Goal: Check status: Check status

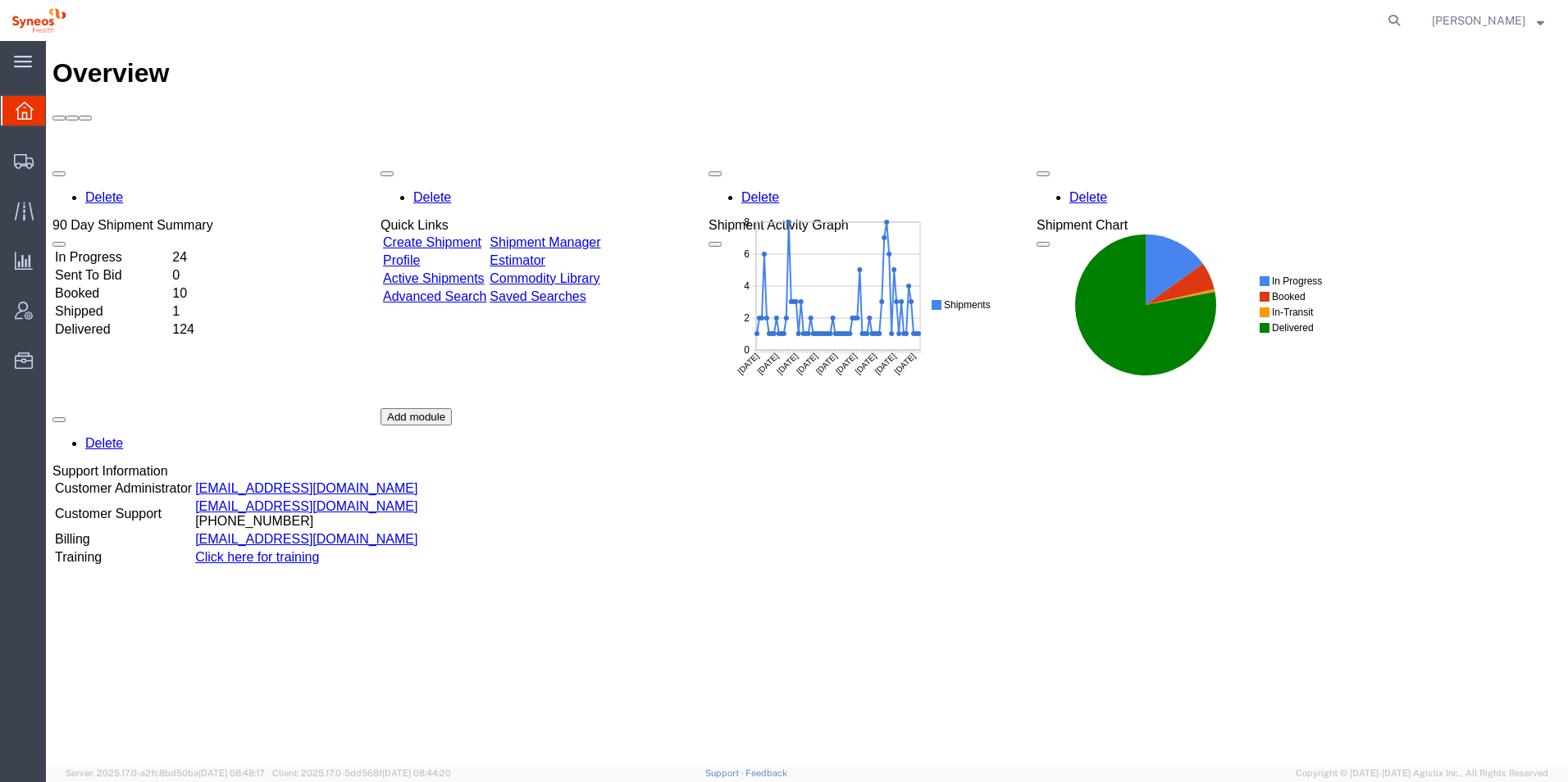
drag, startPoint x: 1246, startPoint y: 603, endPoint x: 1169, endPoint y: 590, distance: 78.1
click at [1241, 603] on div "Delete 90 Day Shipment Summary In Progress 24 Sent To Bid 0 Booked 10 Shipped 1…" at bounding box center [807, 408] width 1509 height 492
click at [170, 249] on td "In Progress" at bounding box center [112, 257] width 115 height 16
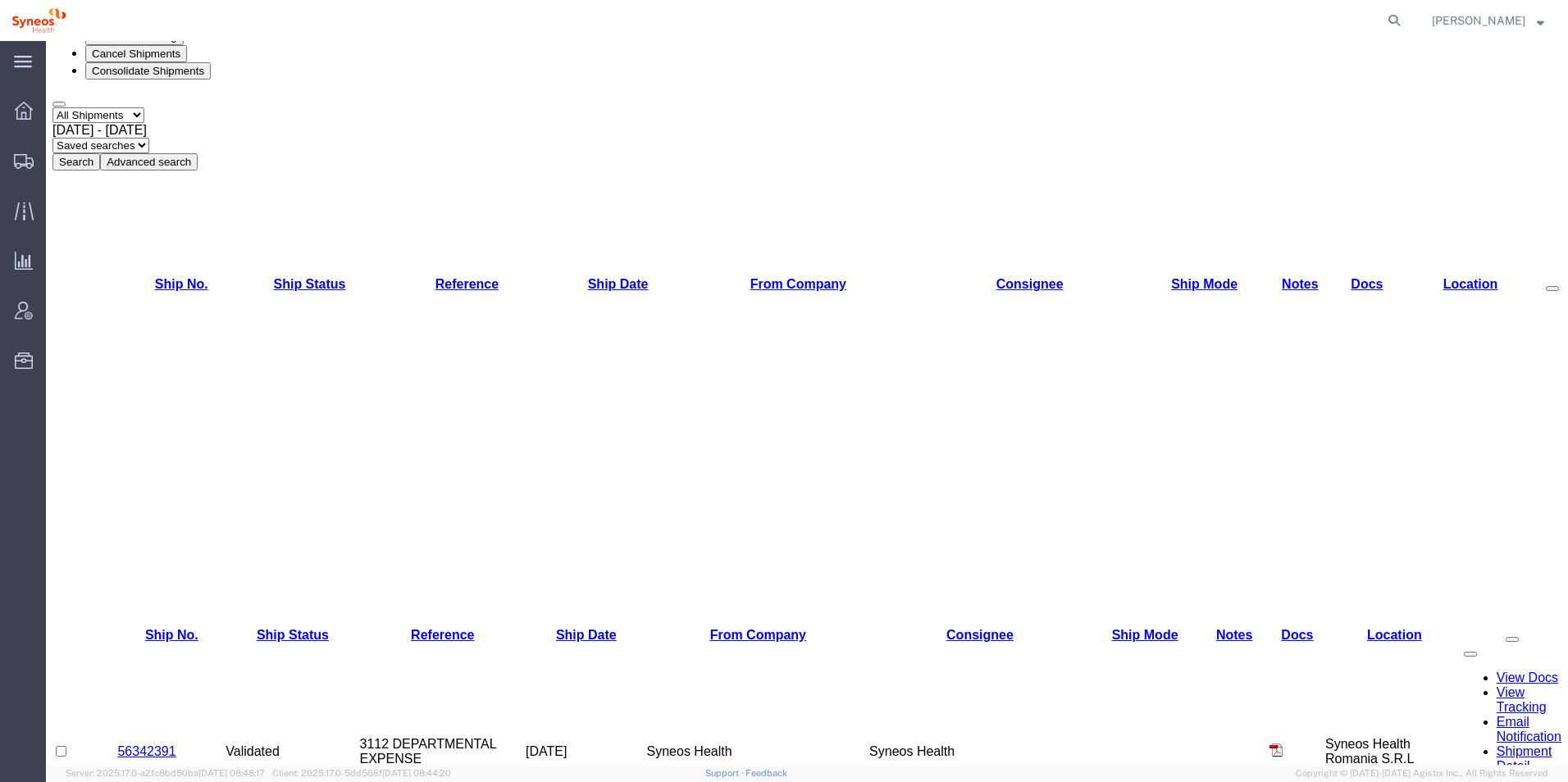
scroll to position [181, 0]
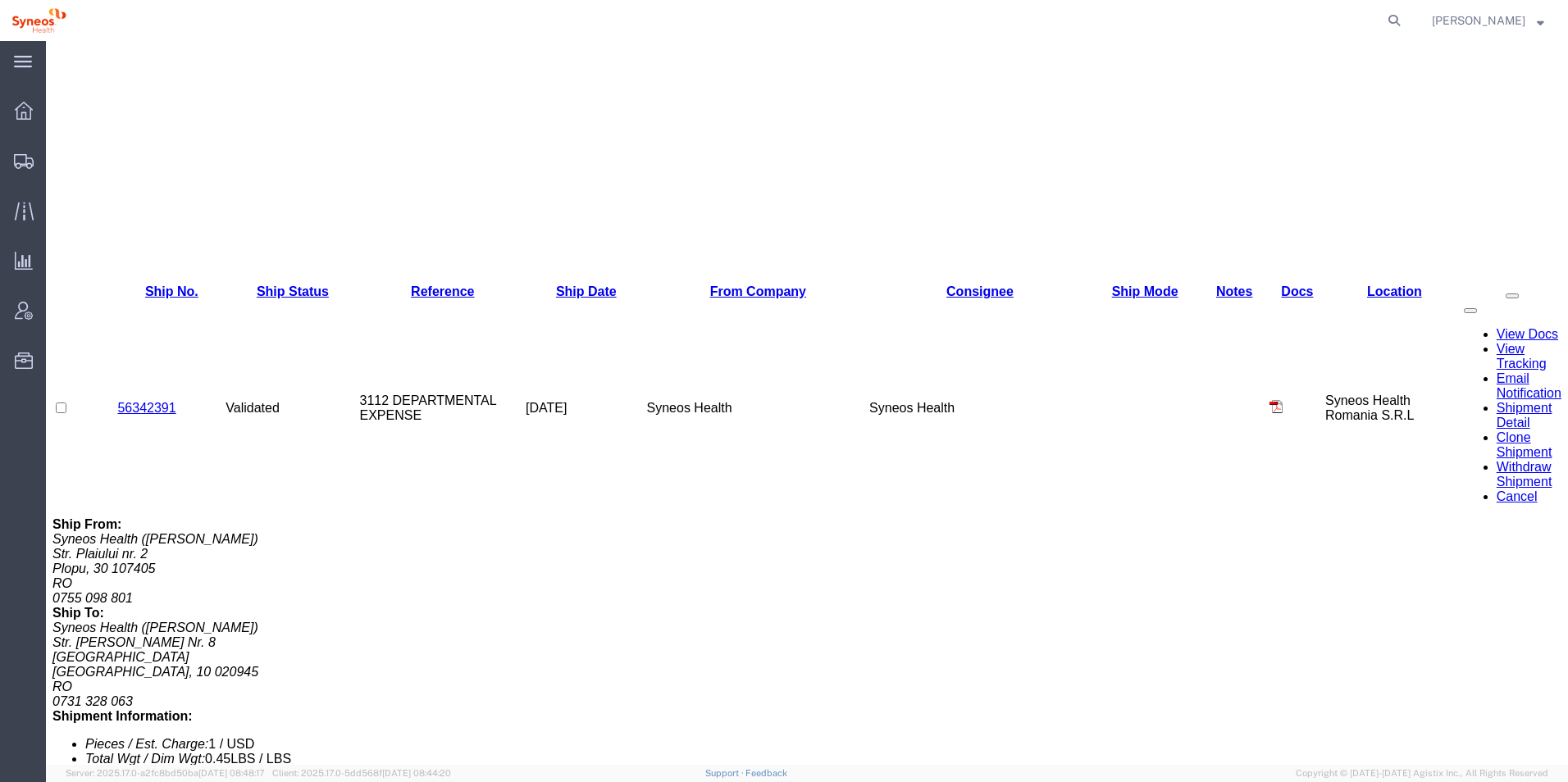
scroll to position [612, 0]
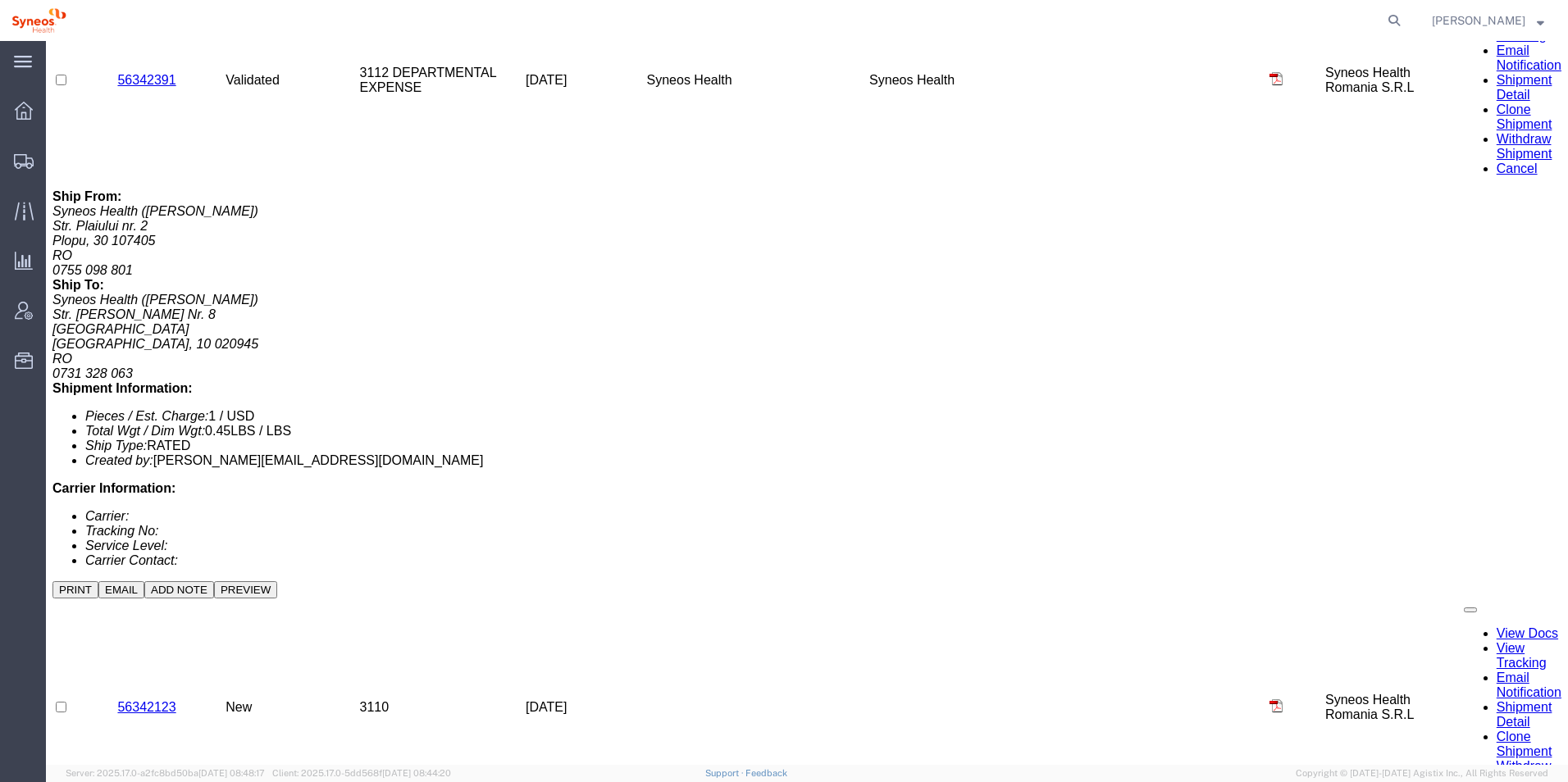
scroll to position [828, 0]
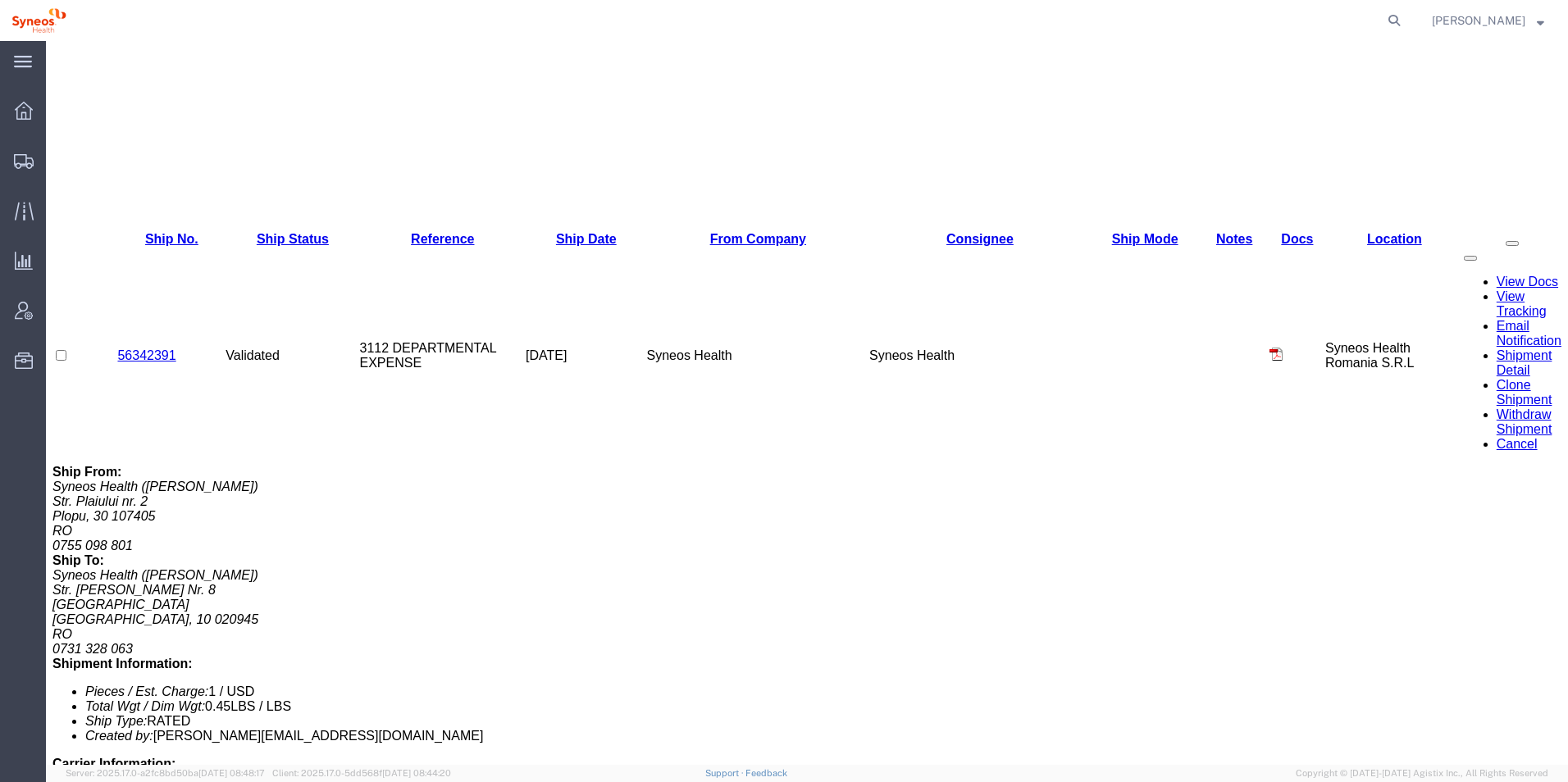
scroll to position [0, 0]
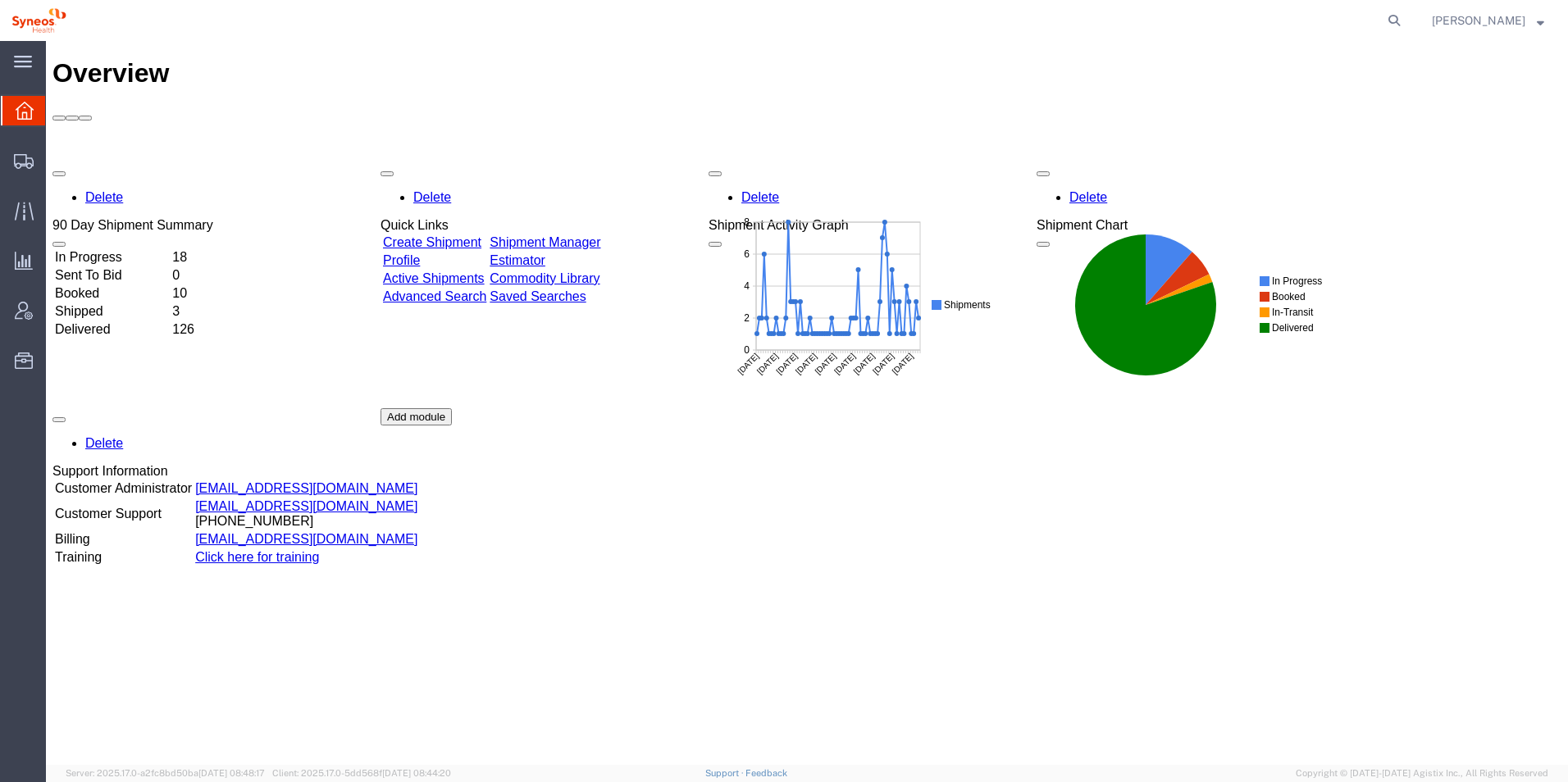
click at [131, 285] on td "Booked" at bounding box center [112, 293] width 115 height 16
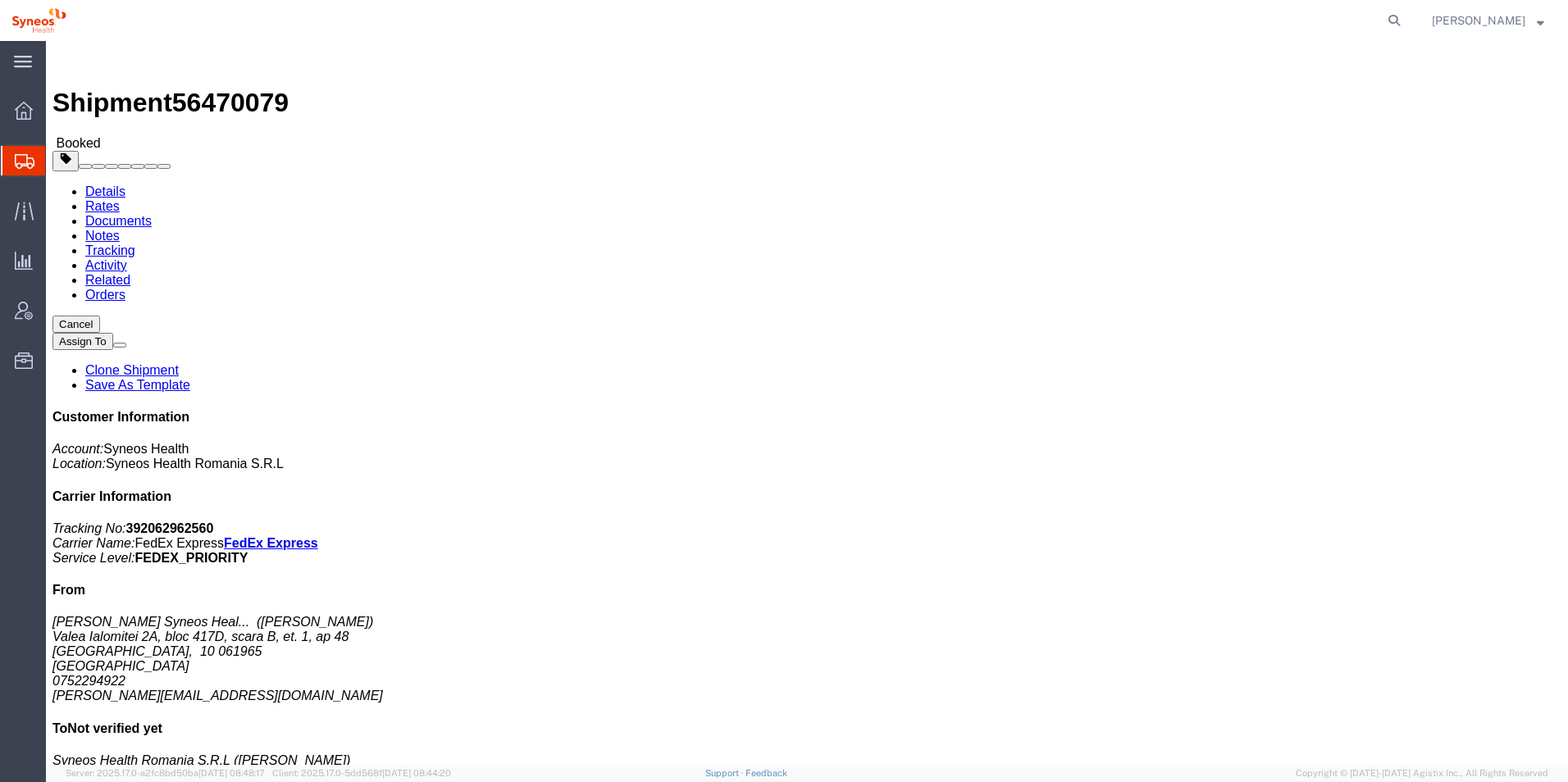
click link "Schedule pickup request"
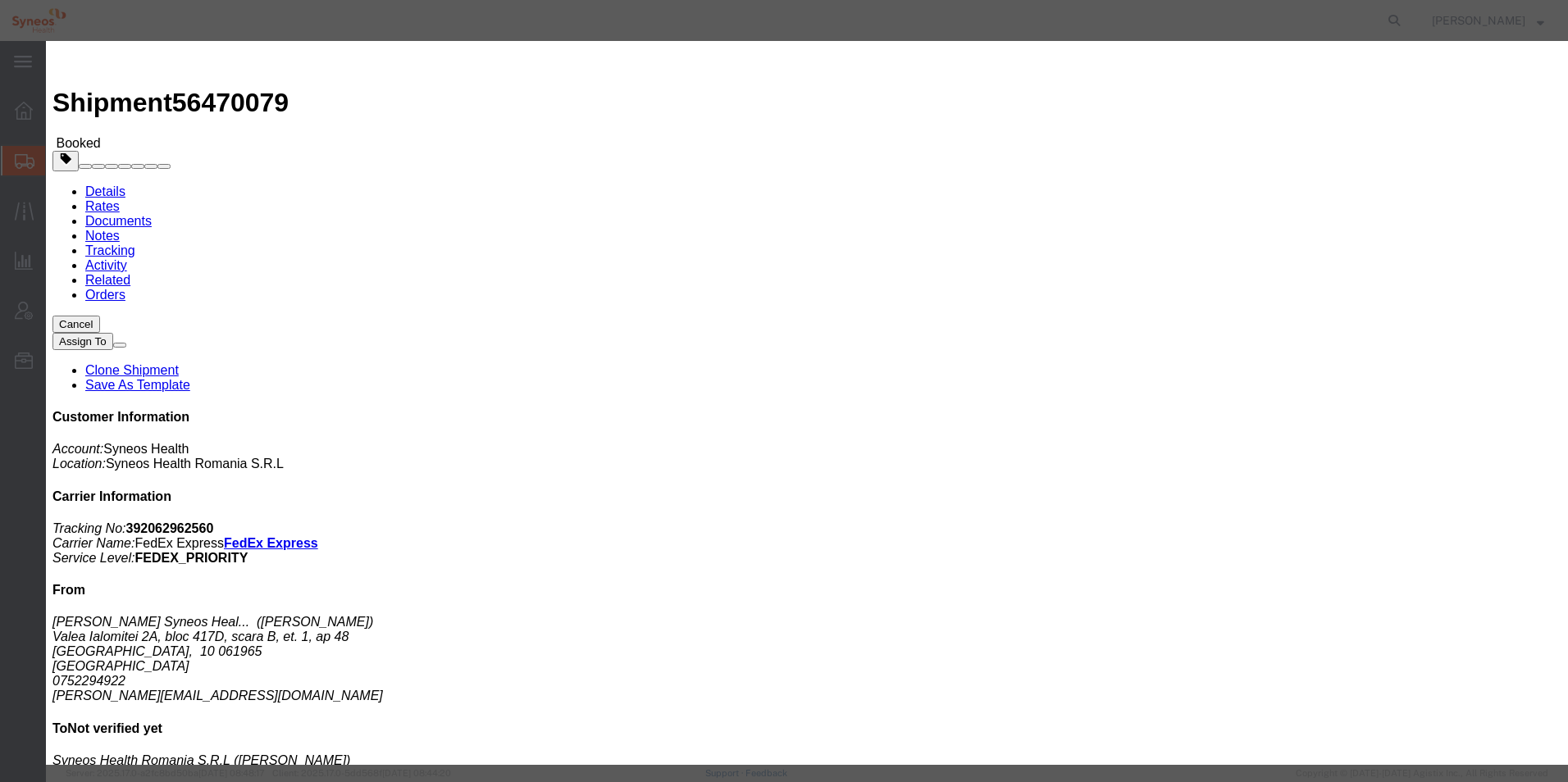
click button "Close"
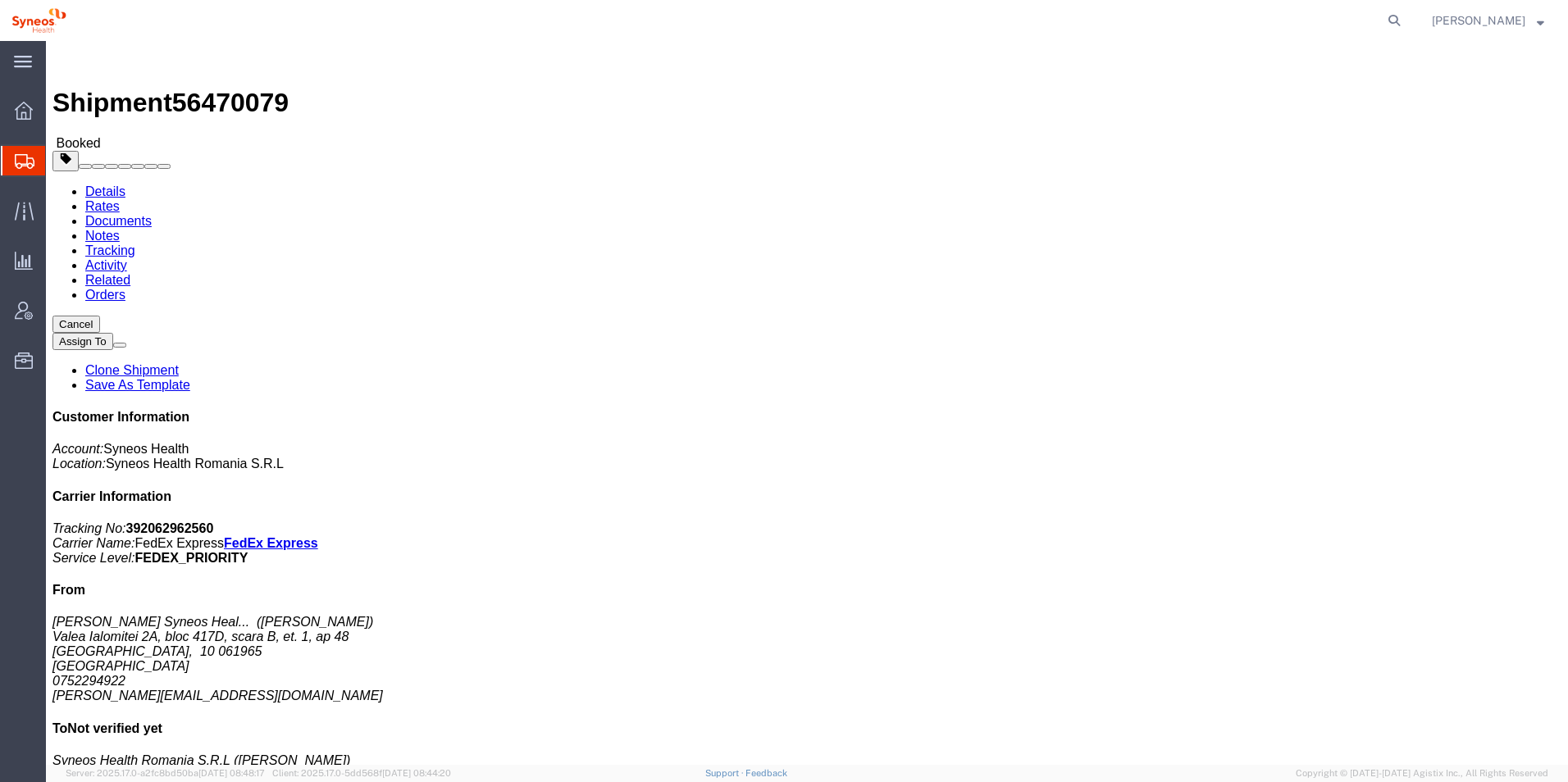
click div "Shipment Detail Ship From Alexandra Sirmaru Syneos Health (Alexandra Sirmaru) V…"
click icon
click div "Ship From Alexandra Sirmaru Syneos Health (Alexandra Sirmaru) Valea Ialomitei 2…"
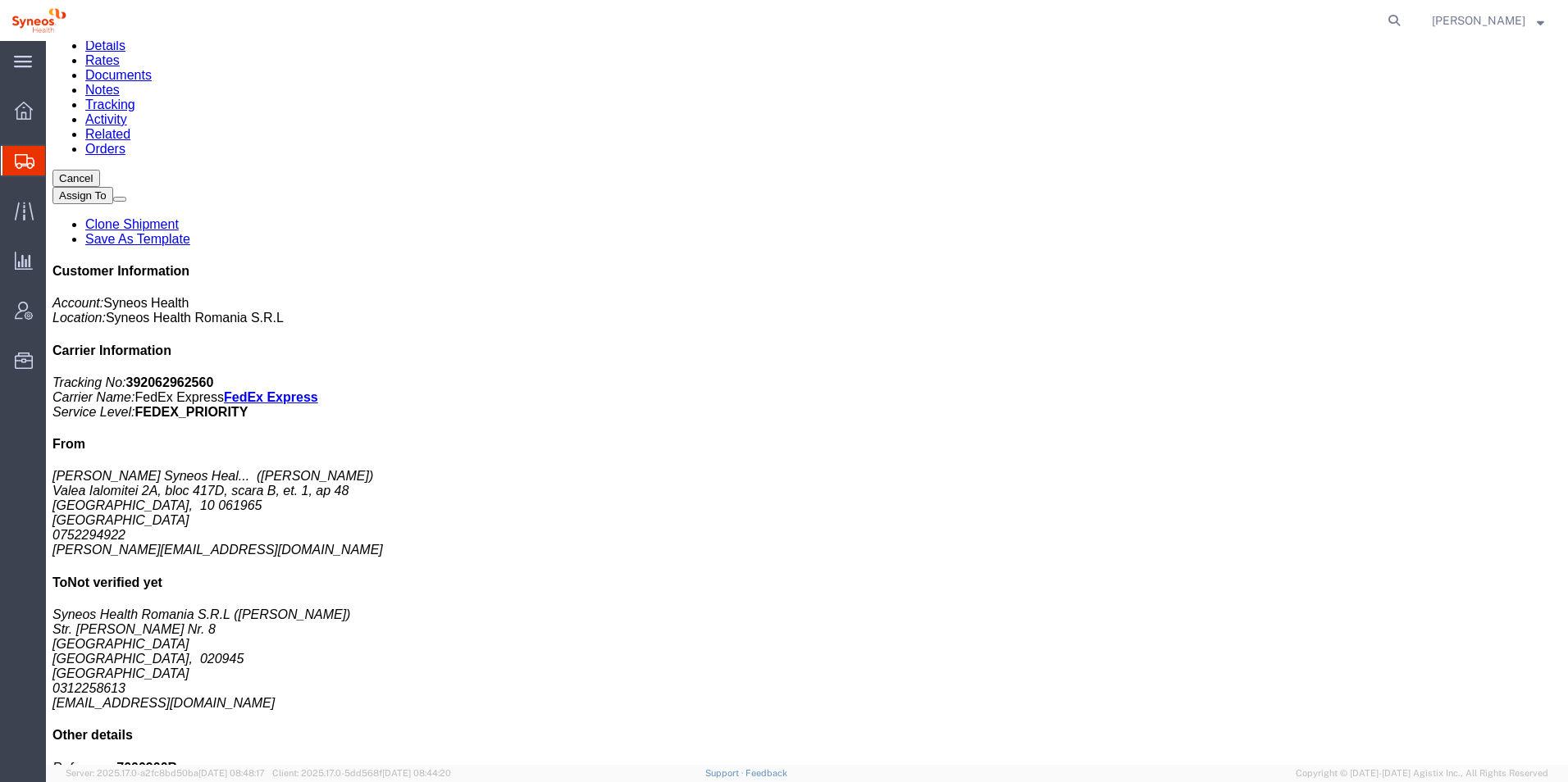
scroll to position [397, 0]
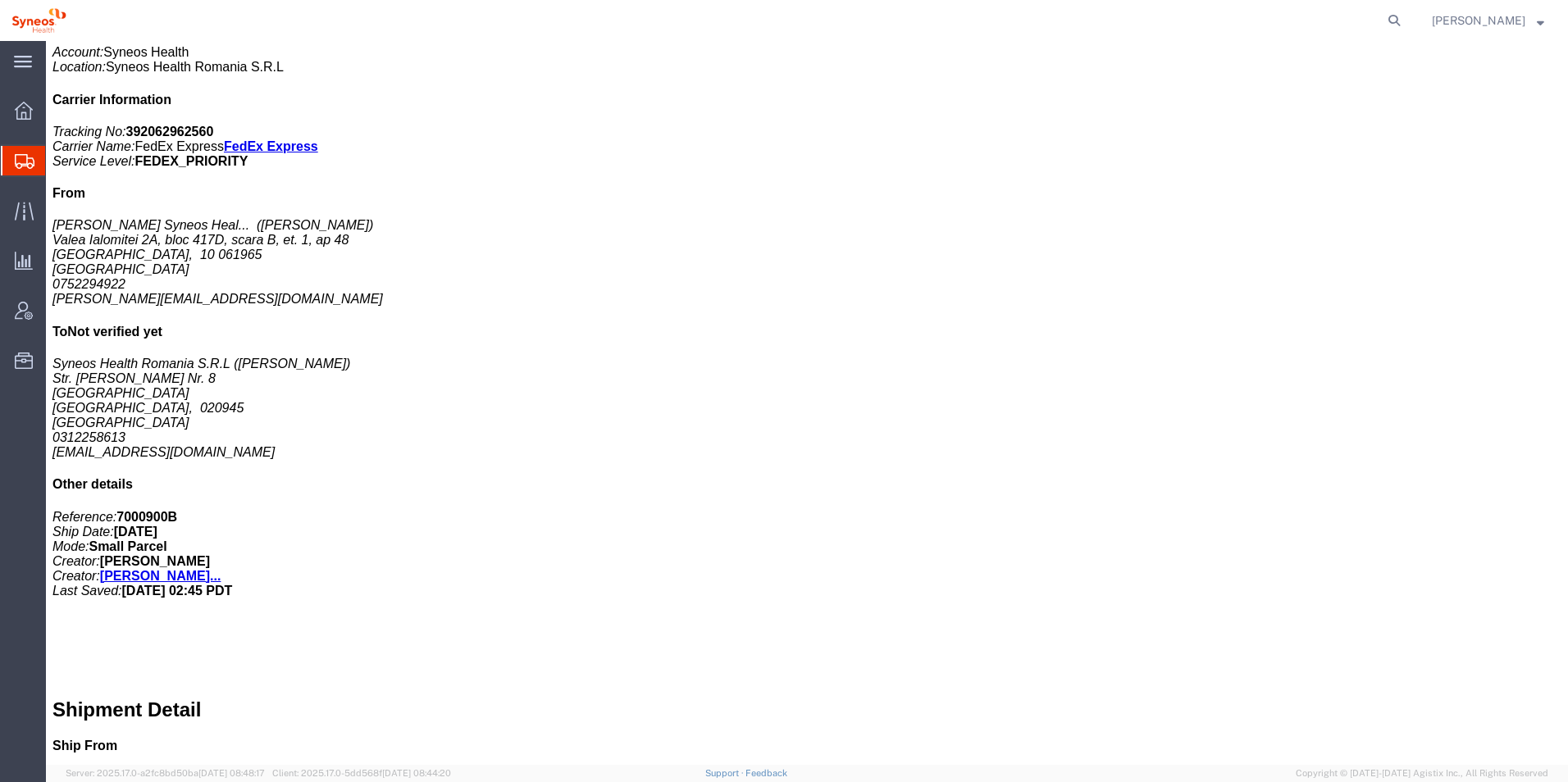
click div "1 Envelope Total weight: 0.45 LBS Tracking: 392062962560 Dimensions: L 9.50 x W…"
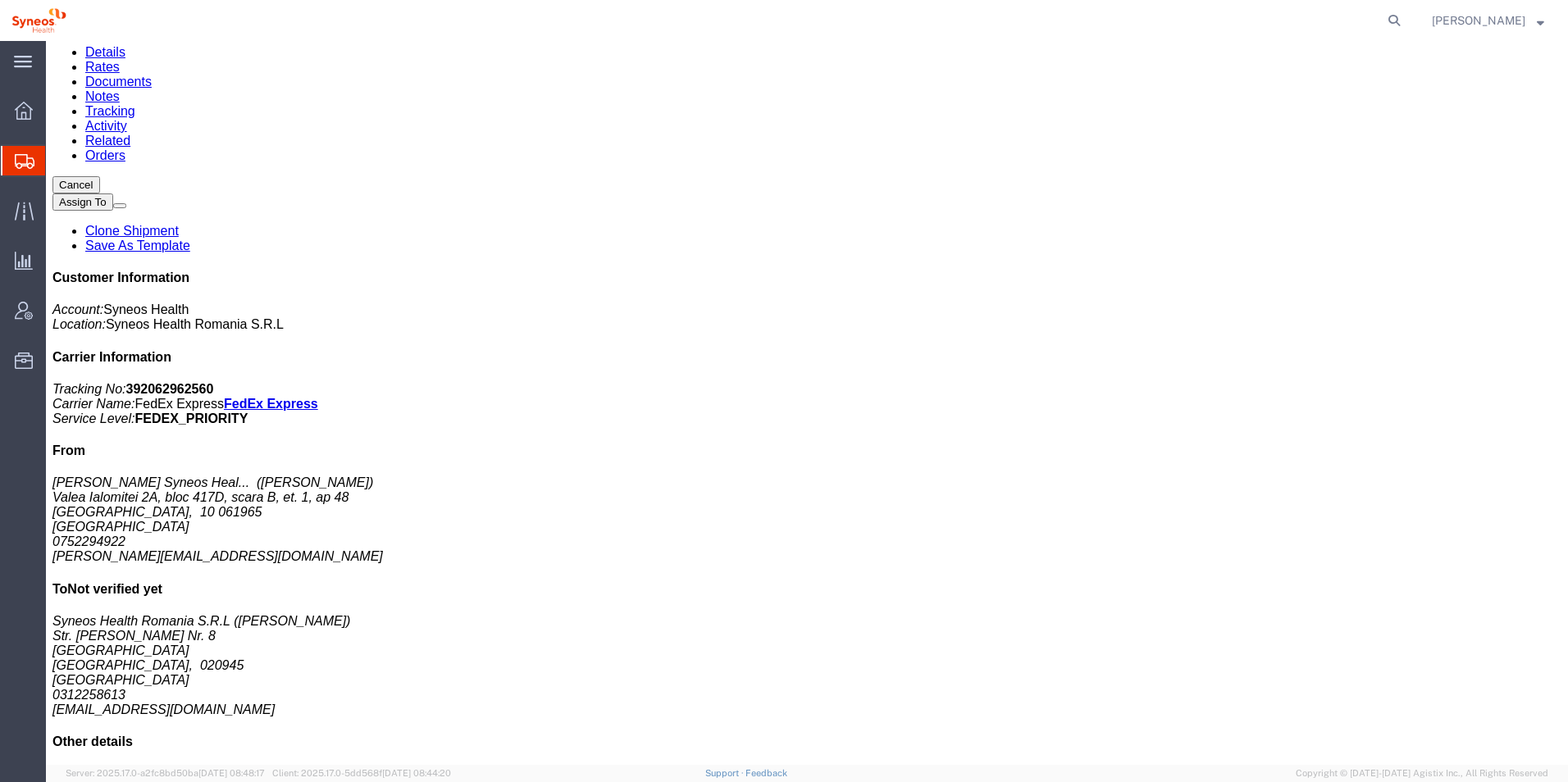
scroll to position [0, 0]
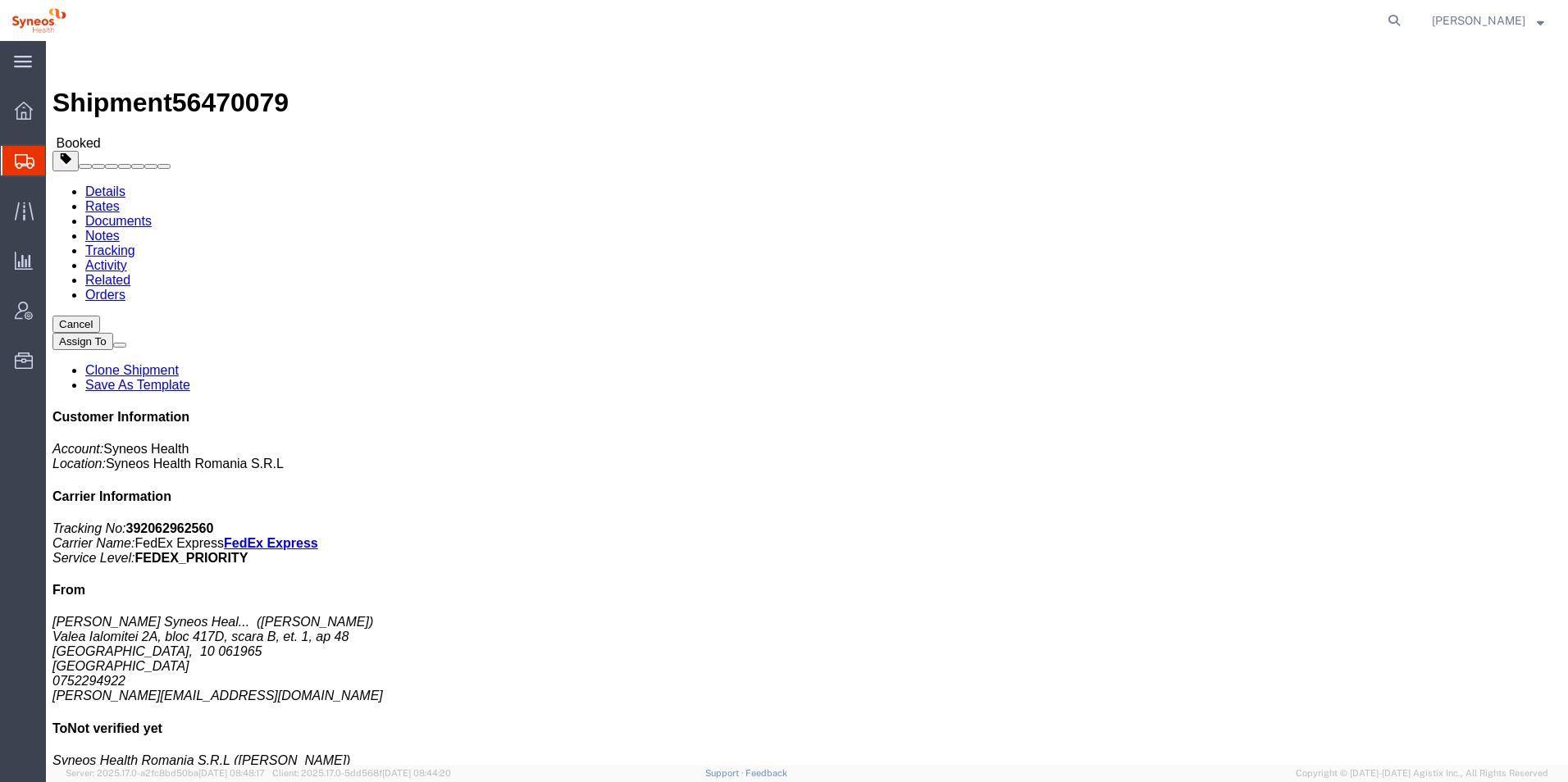
click span "button"
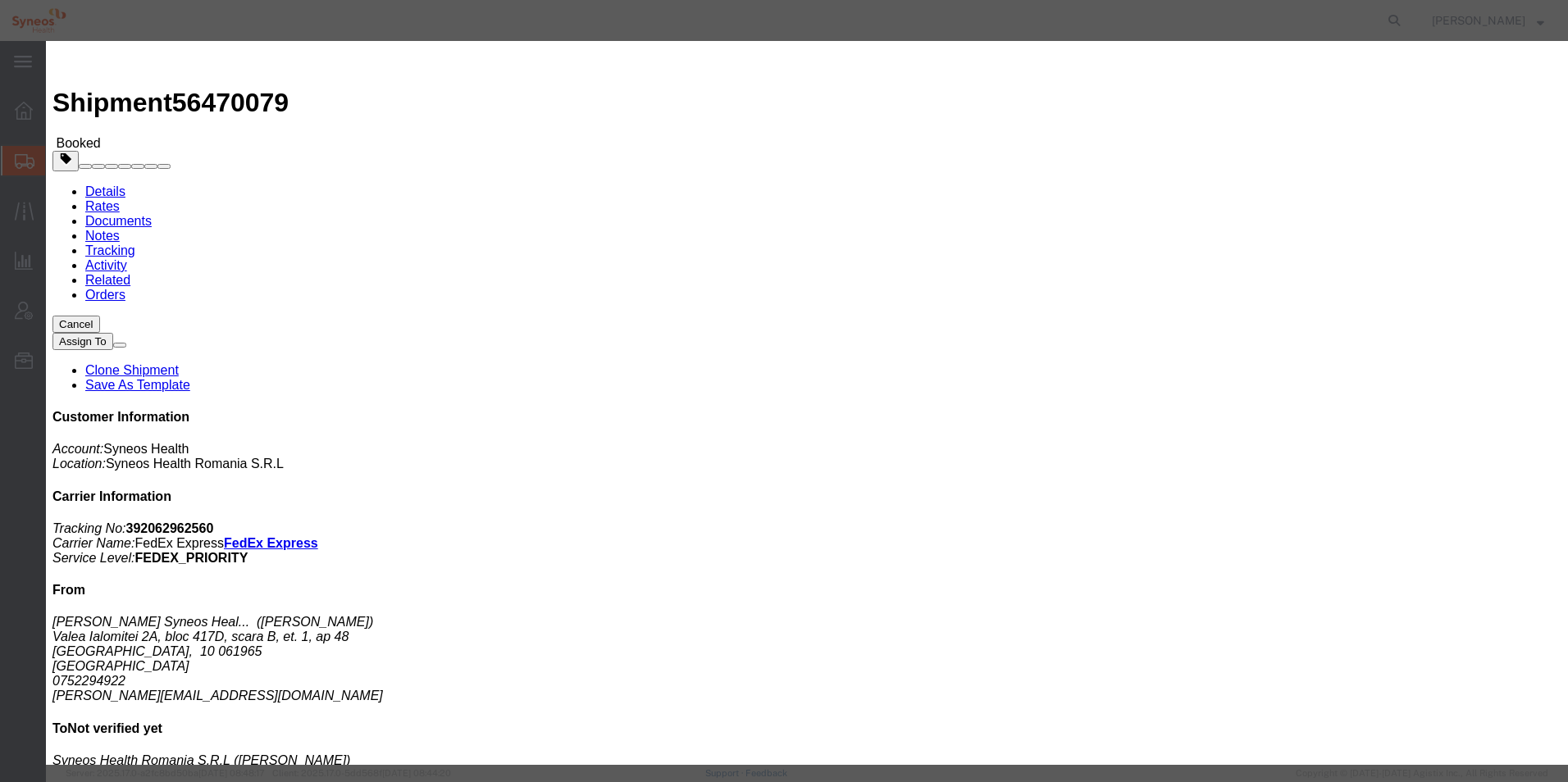
click div "Aug 13 2025 7:00 PM"
click button "Apply"
click div "Aug 18 2025 7:00 PM"
type input "2:00 PM"
click button "Apply"
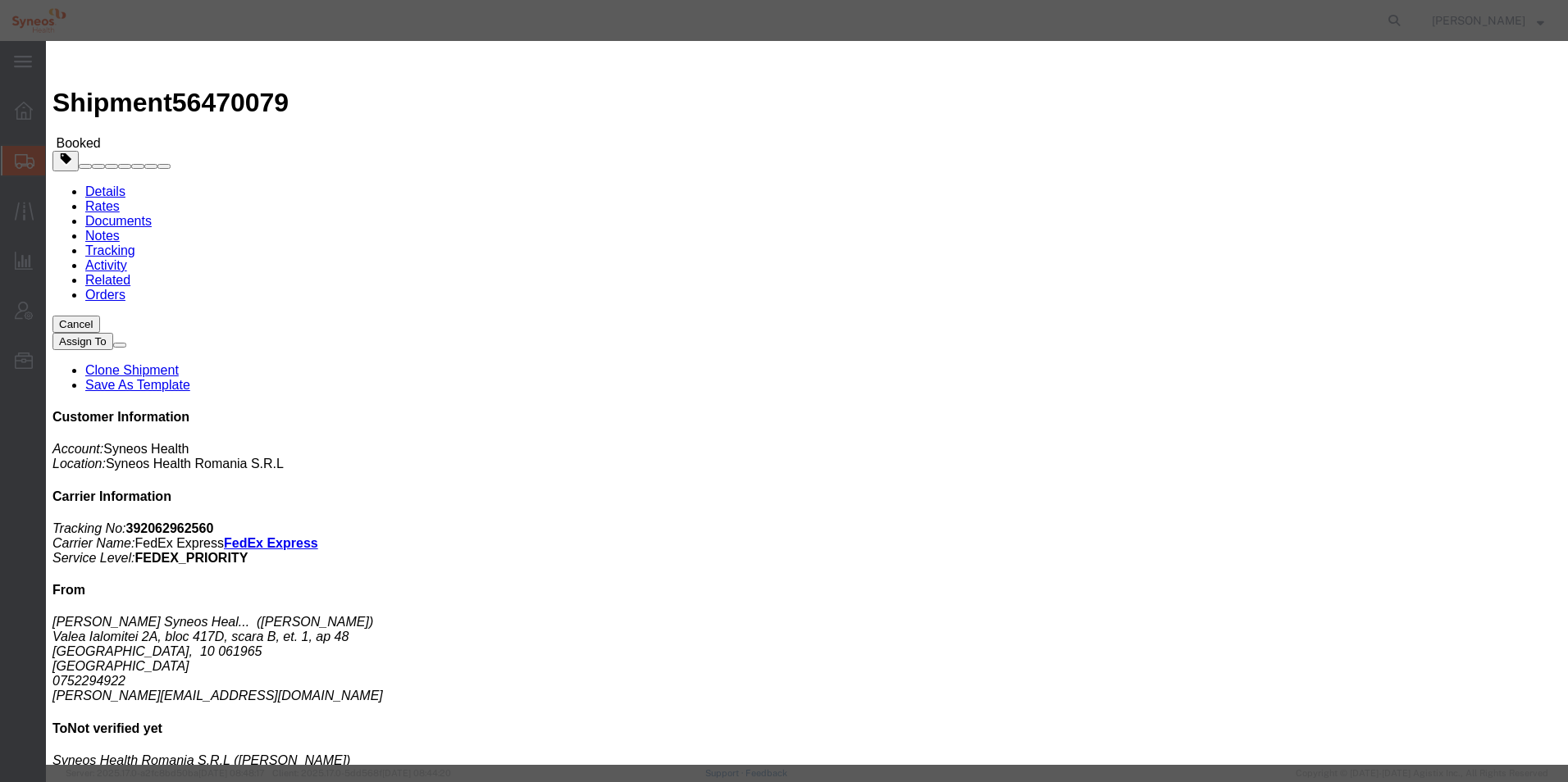
click div "Aug 18 2025 8:00 PM"
type input "6:00 PM"
click button "Apply"
click div "Aug 18 2025 9:00 PM"
click input "9:00 PM"
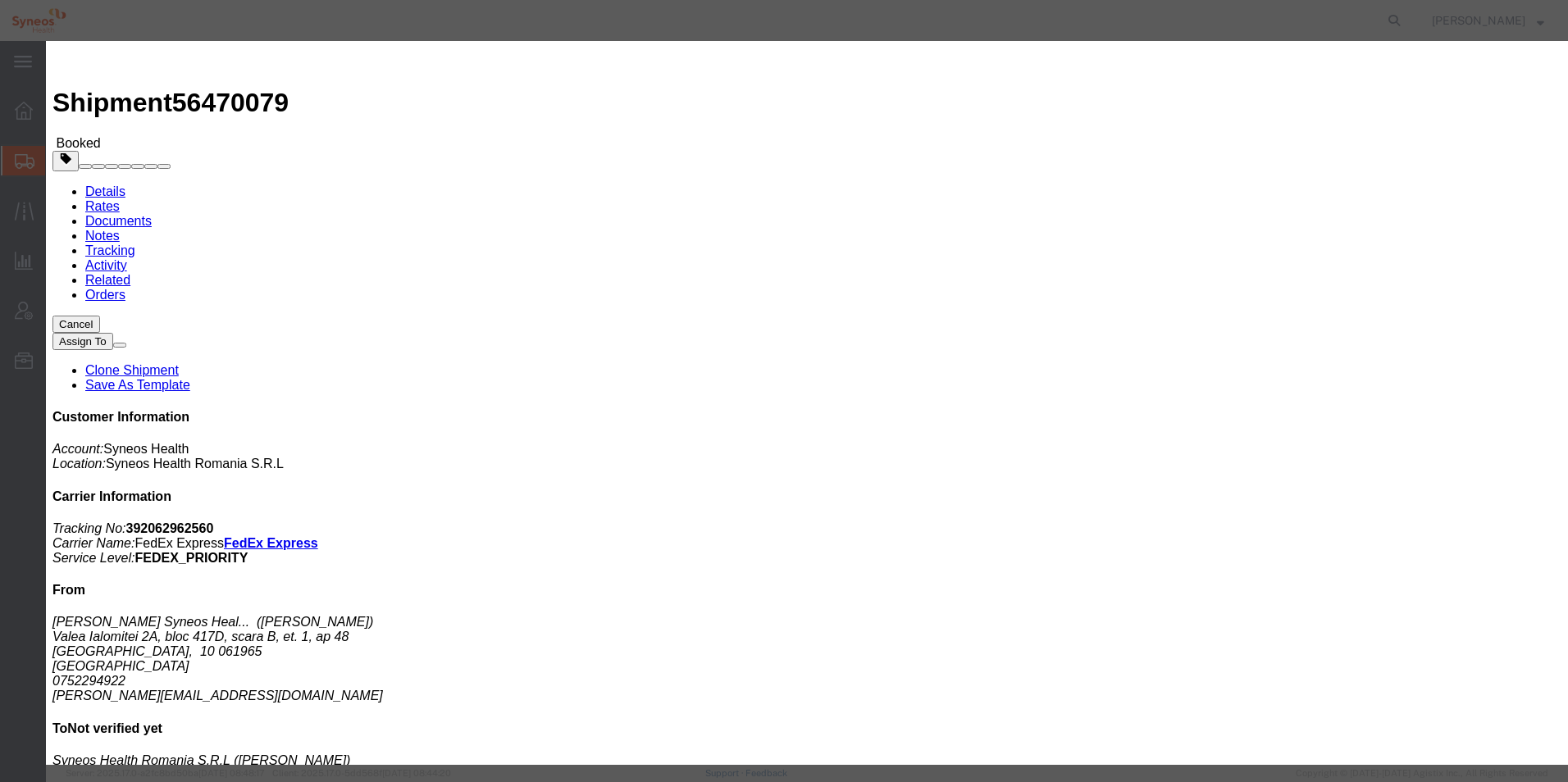
type input "8:00 PM"
click button "Apply"
click div "Aug 19 2025 9:00 PM"
type input "5:00 PM"
click button "Apply"
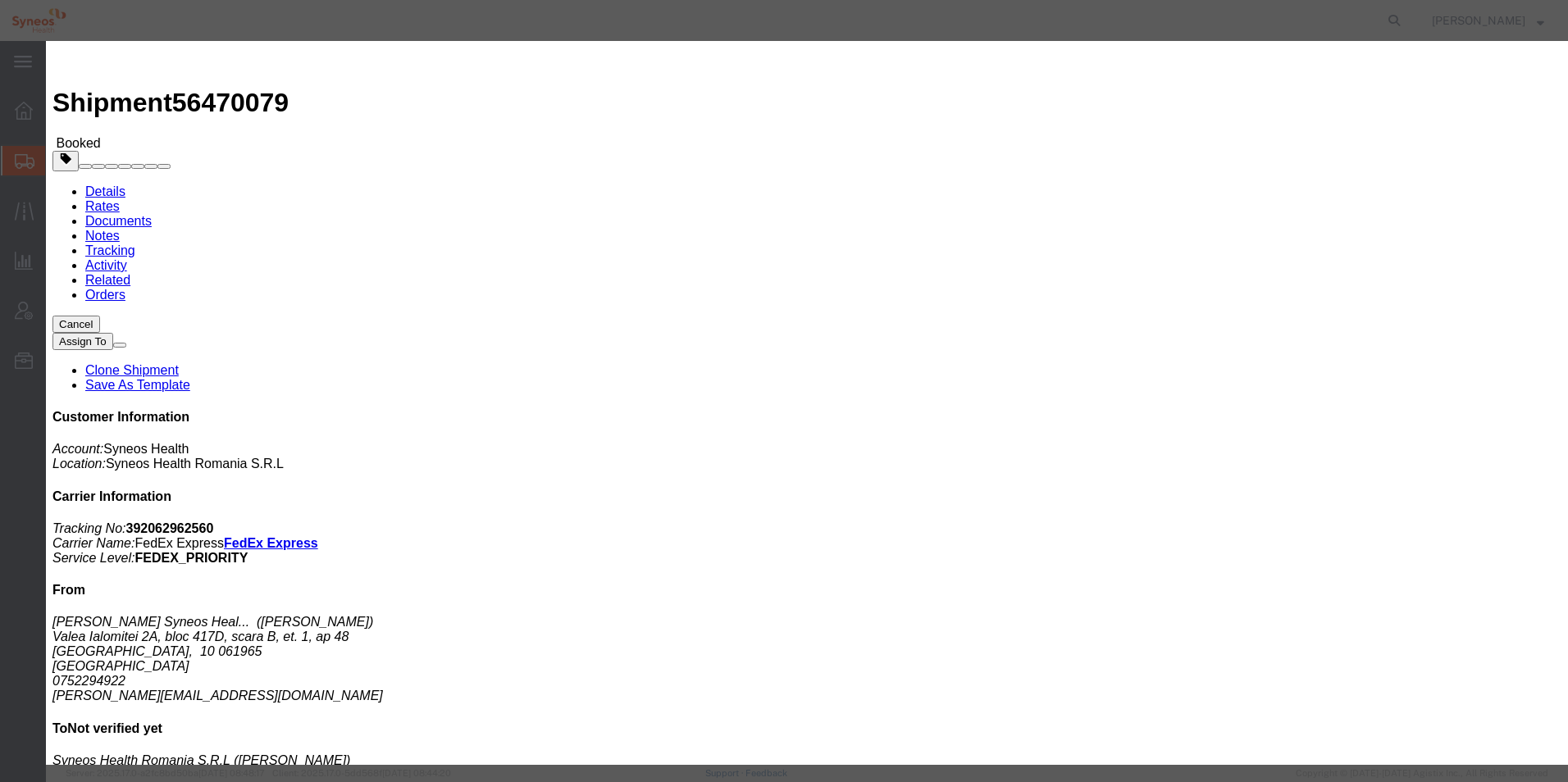
click button "Save"
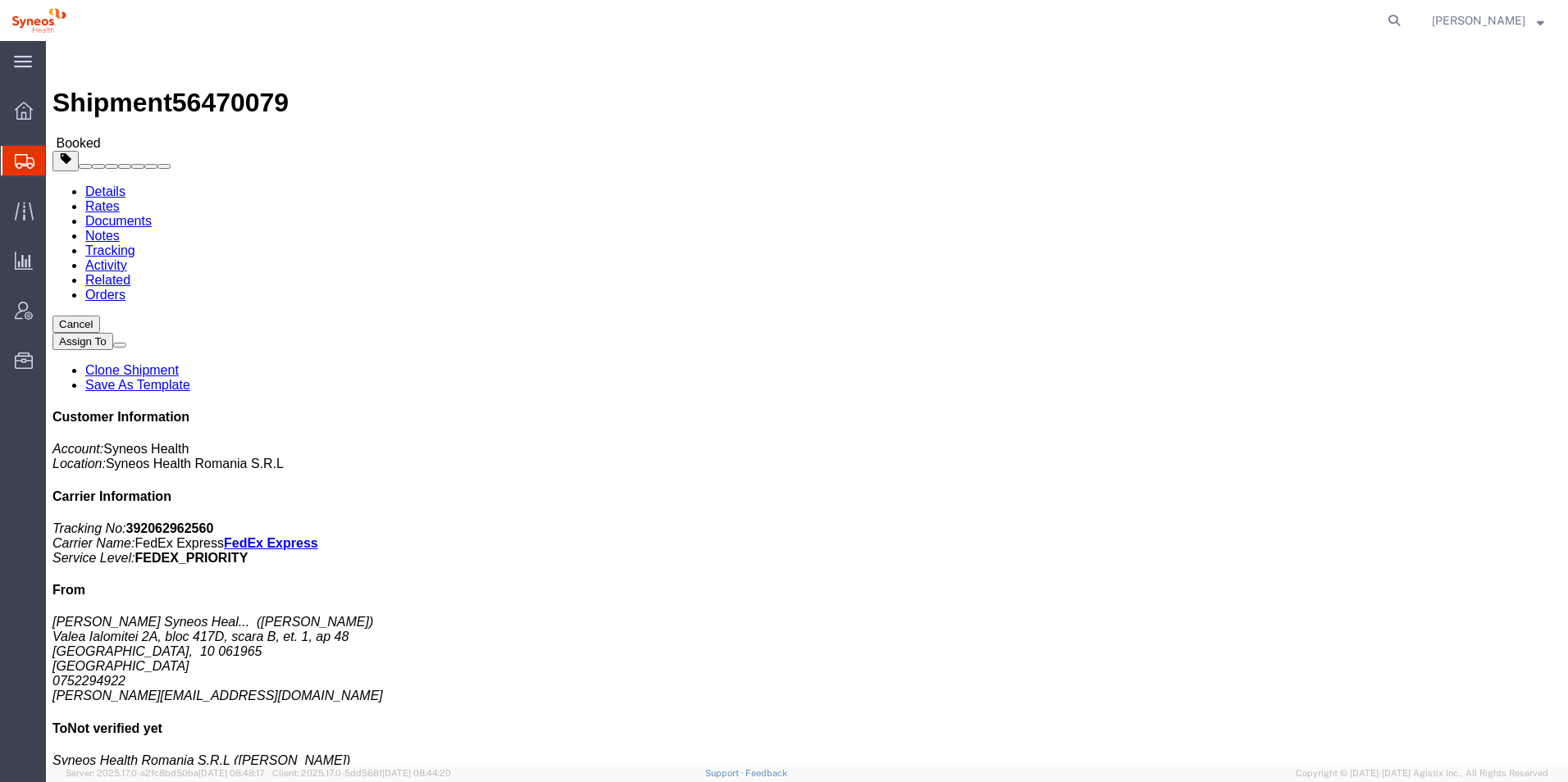
click button "button"
click img
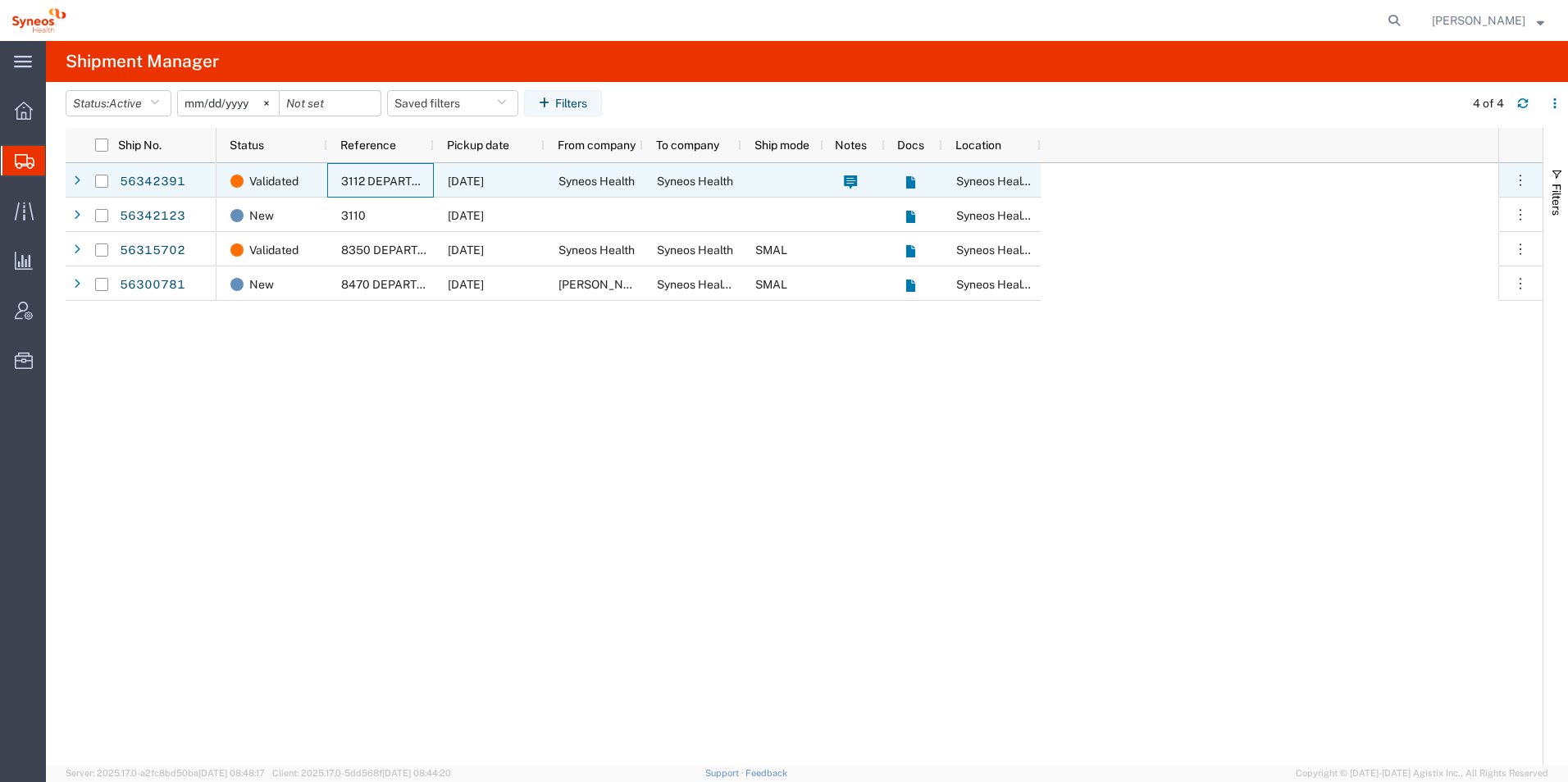
click at [404, 186] on span "3112 DEPARTMENTAL EXPENSE" at bounding box center [428, 181] width 174 height 14
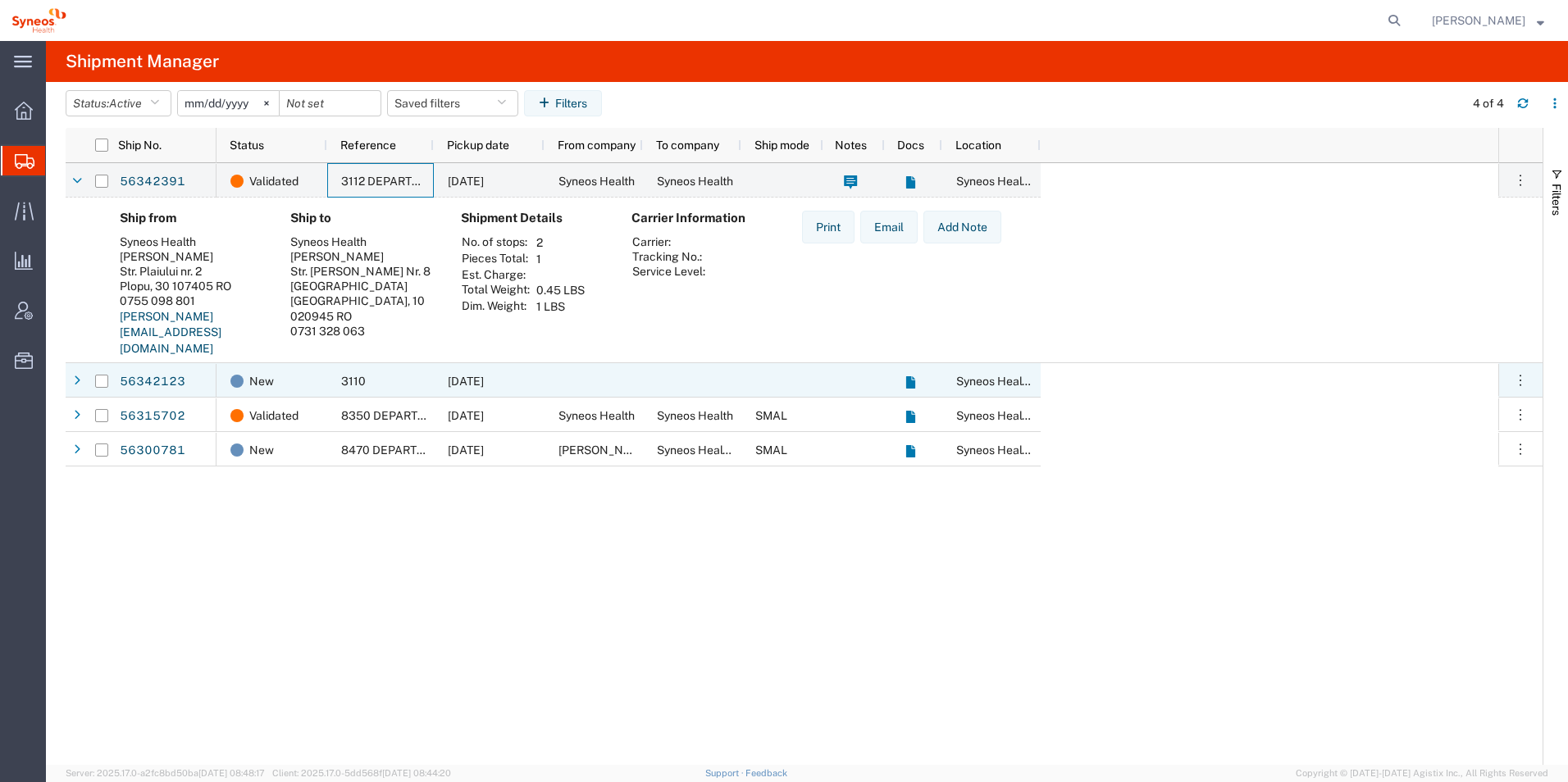
click at [390, 378] on div "3110" at bounding box center [381, 381] width 106 height 34
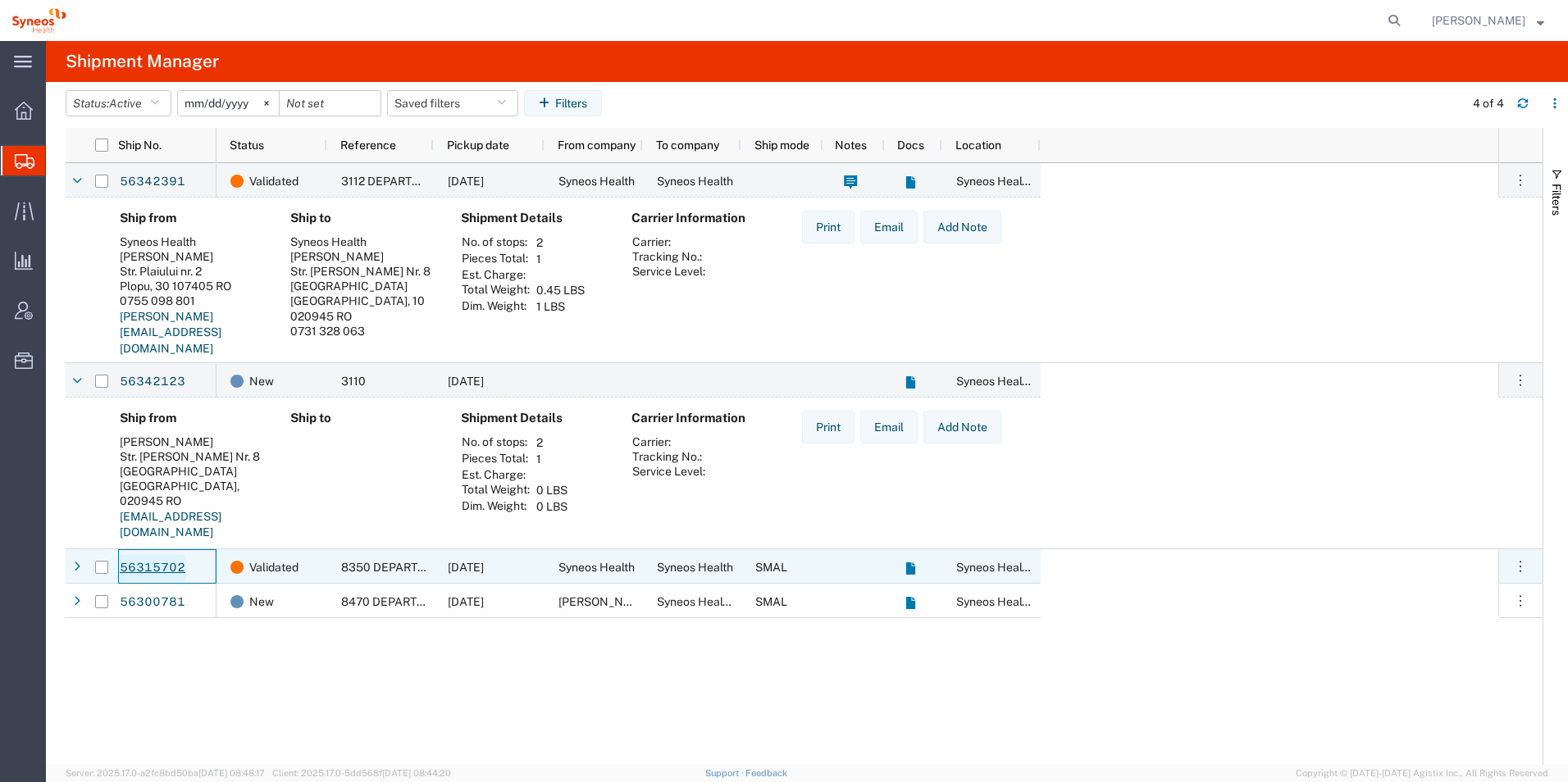
click at [176, 567] on link "56315702" at bounding box center [152, 567] width 68 height 26
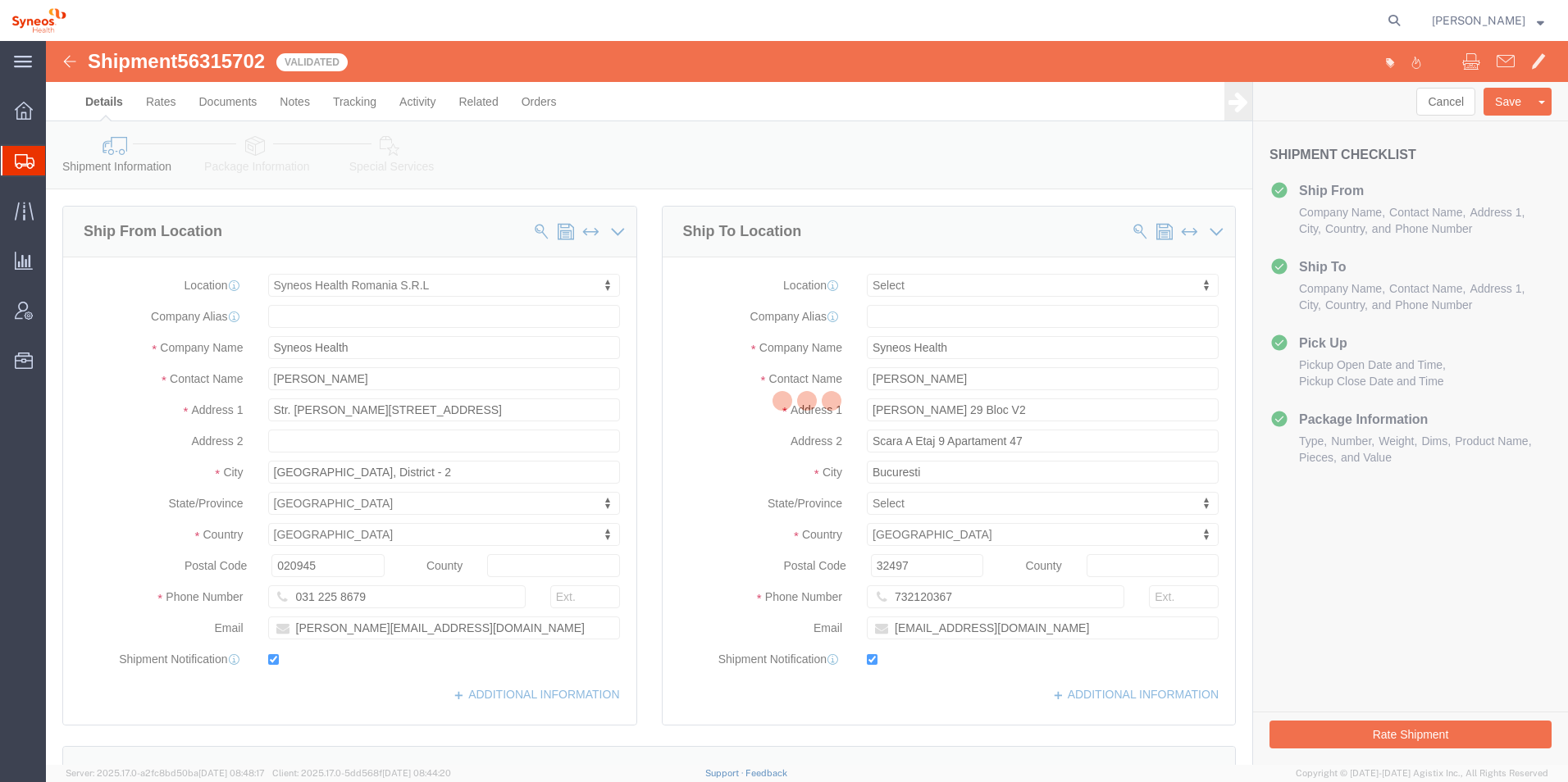
select select "48853"
select select
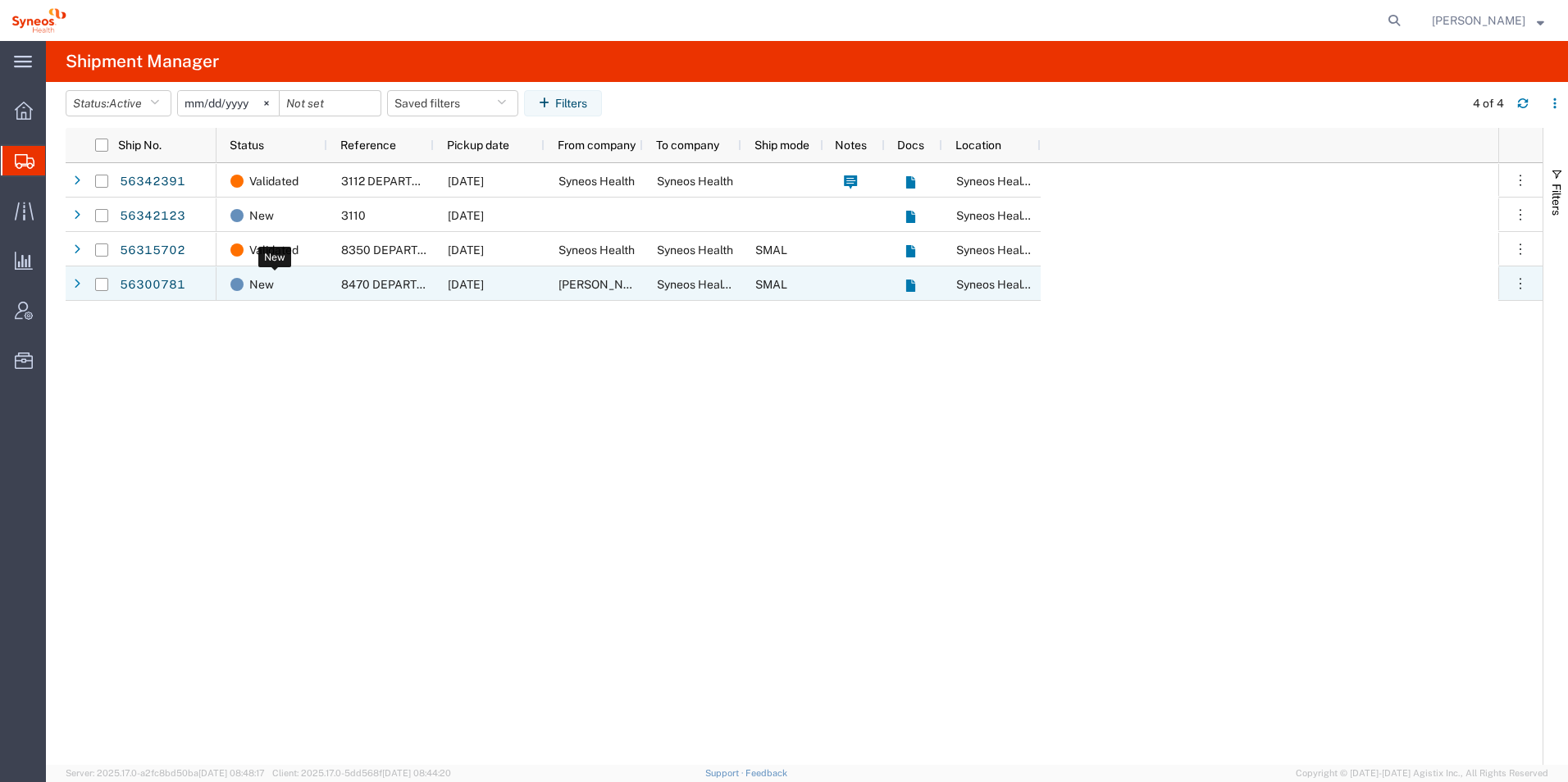
click at [311, 290] on div "New" at bounding box center [274, 284] width 89 height 34
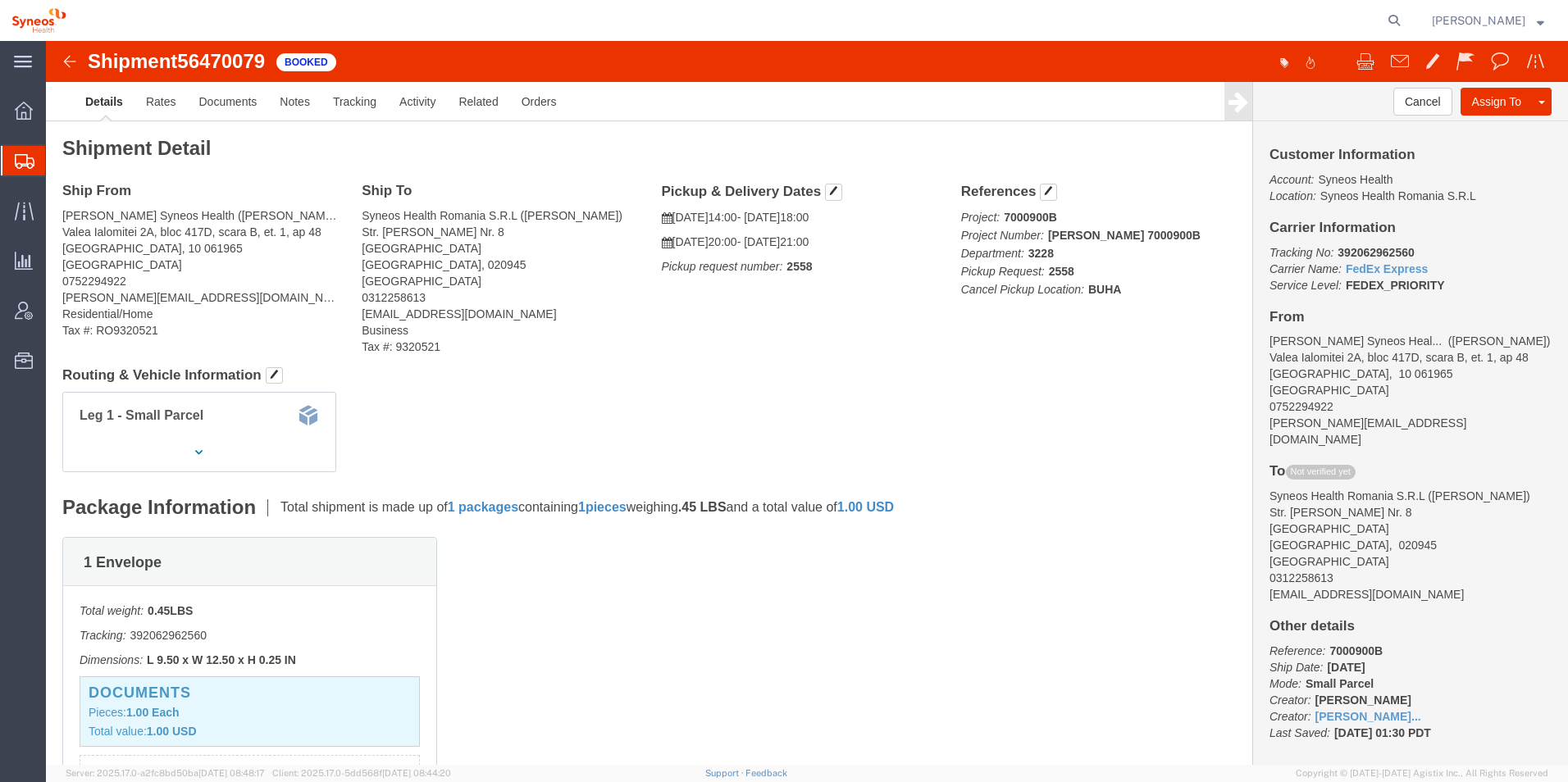
click h4 "Routing & Vehicle Information"
click div "Leg 1 - Small Parcel"
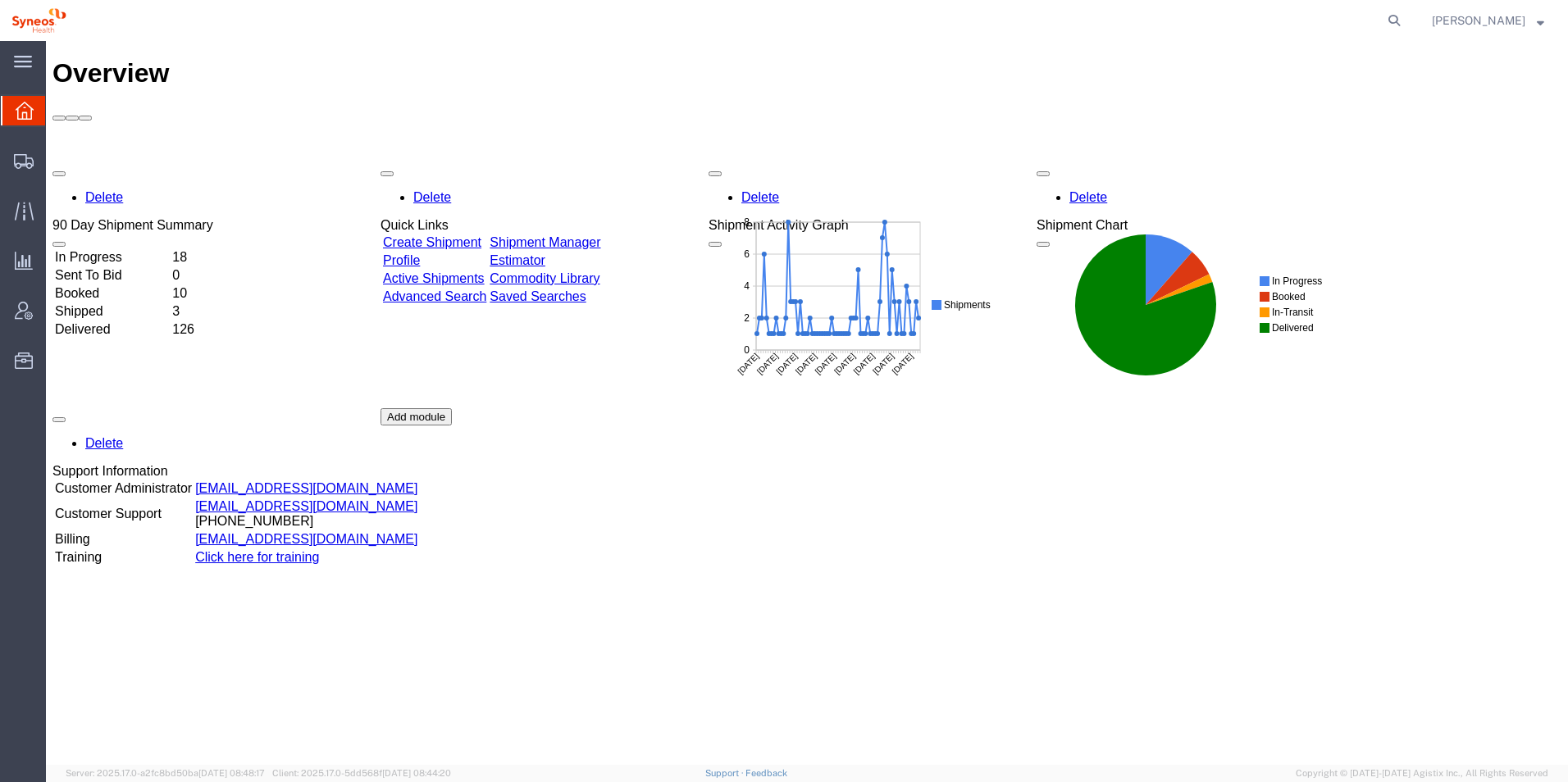
drag, startPoint x: 1263, startPoint y: 575, endPoint x: 1257, endPoint y: 569, distance: 8.5
click at [1262, 573] on div "Delete 90 Day Shipment Summary In Progress 18 Sent To Bid 0 Booked 10 Shipped 3…" at bounding box center [807, 408] width 1509 height 492
click at [126, 249] on td "In Progress" at bounding box center [112, 257] width 115 height 16
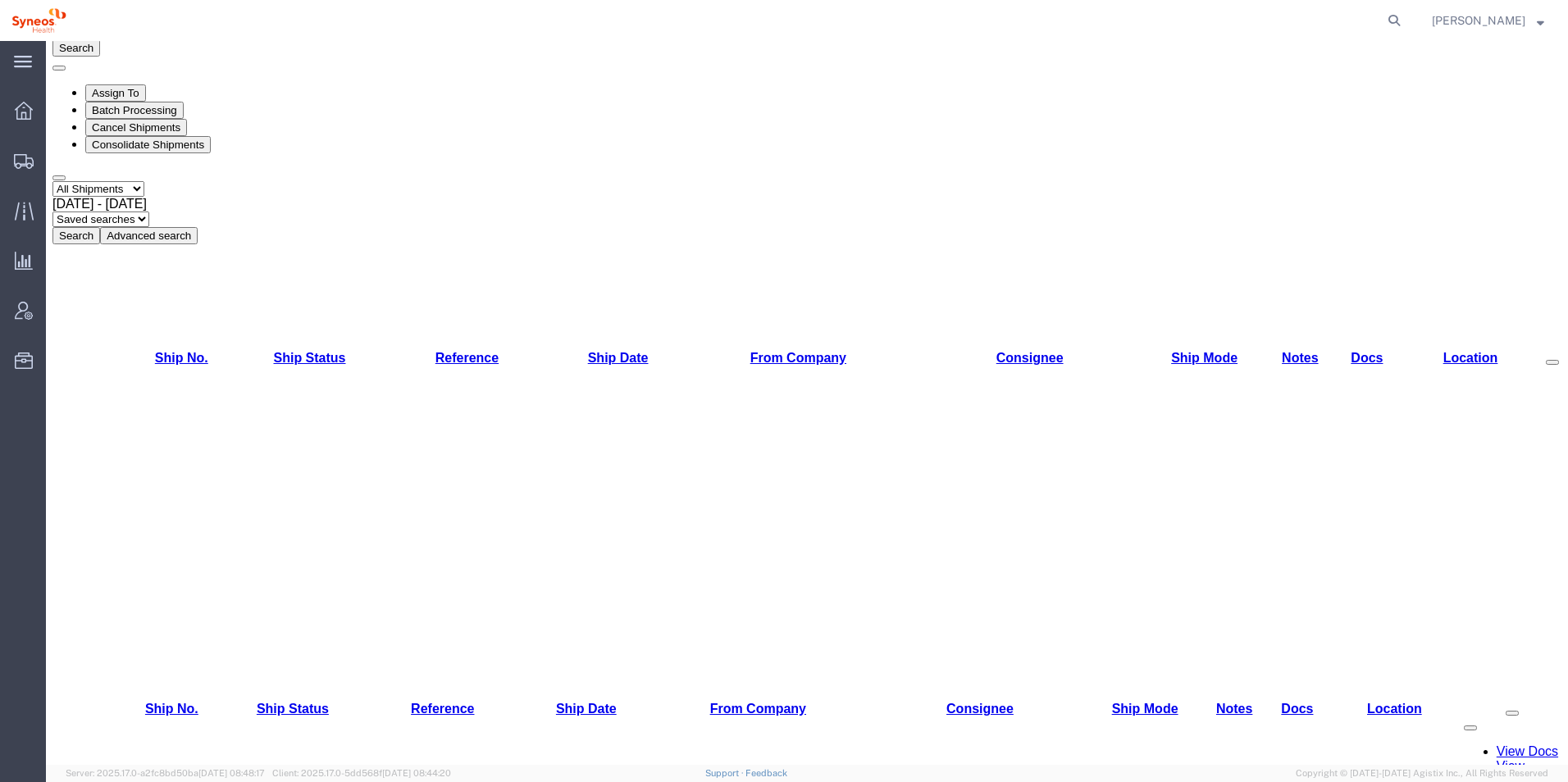
scroll to position [181, 0]
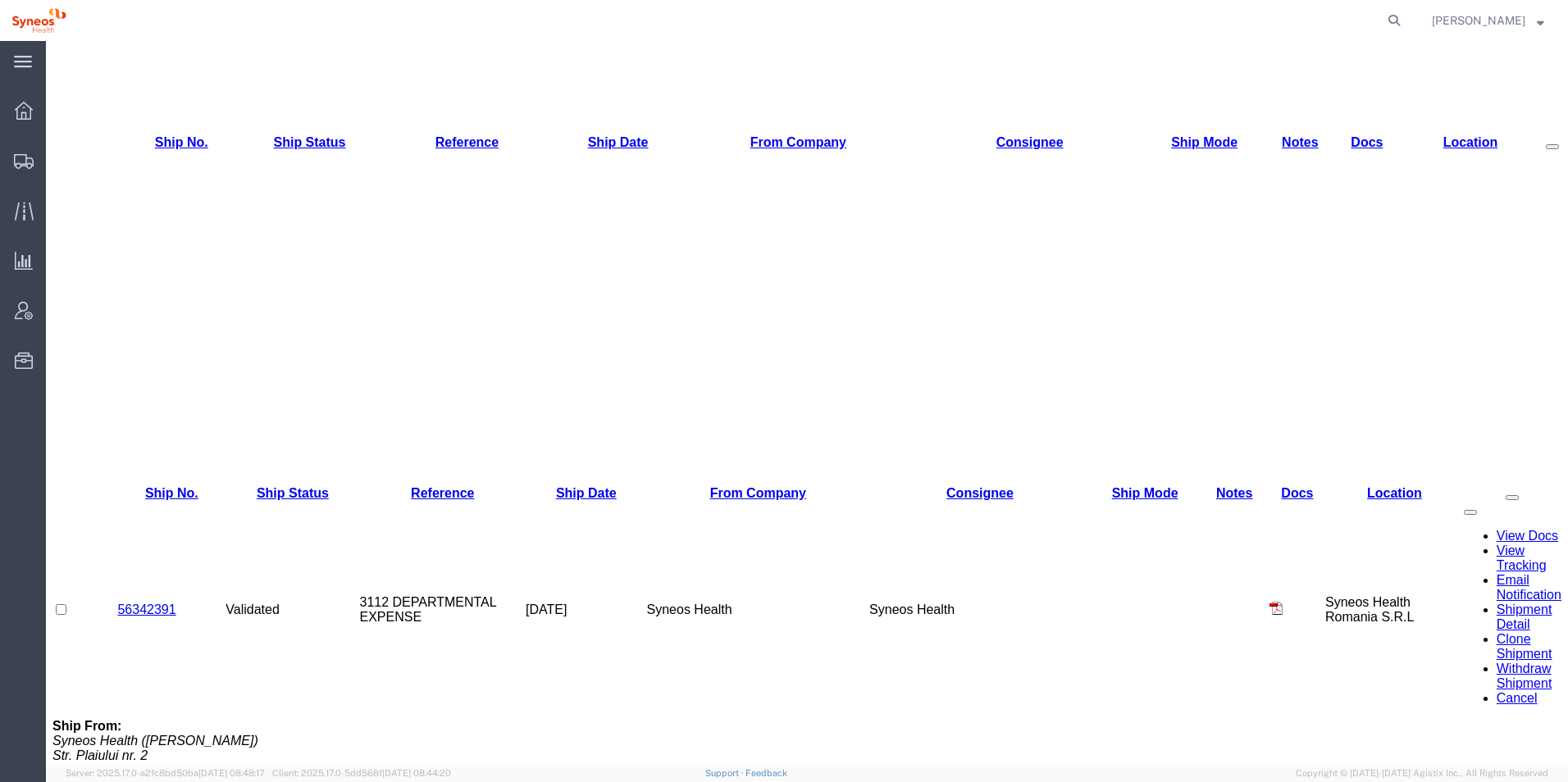
scroll to position [397, 0]
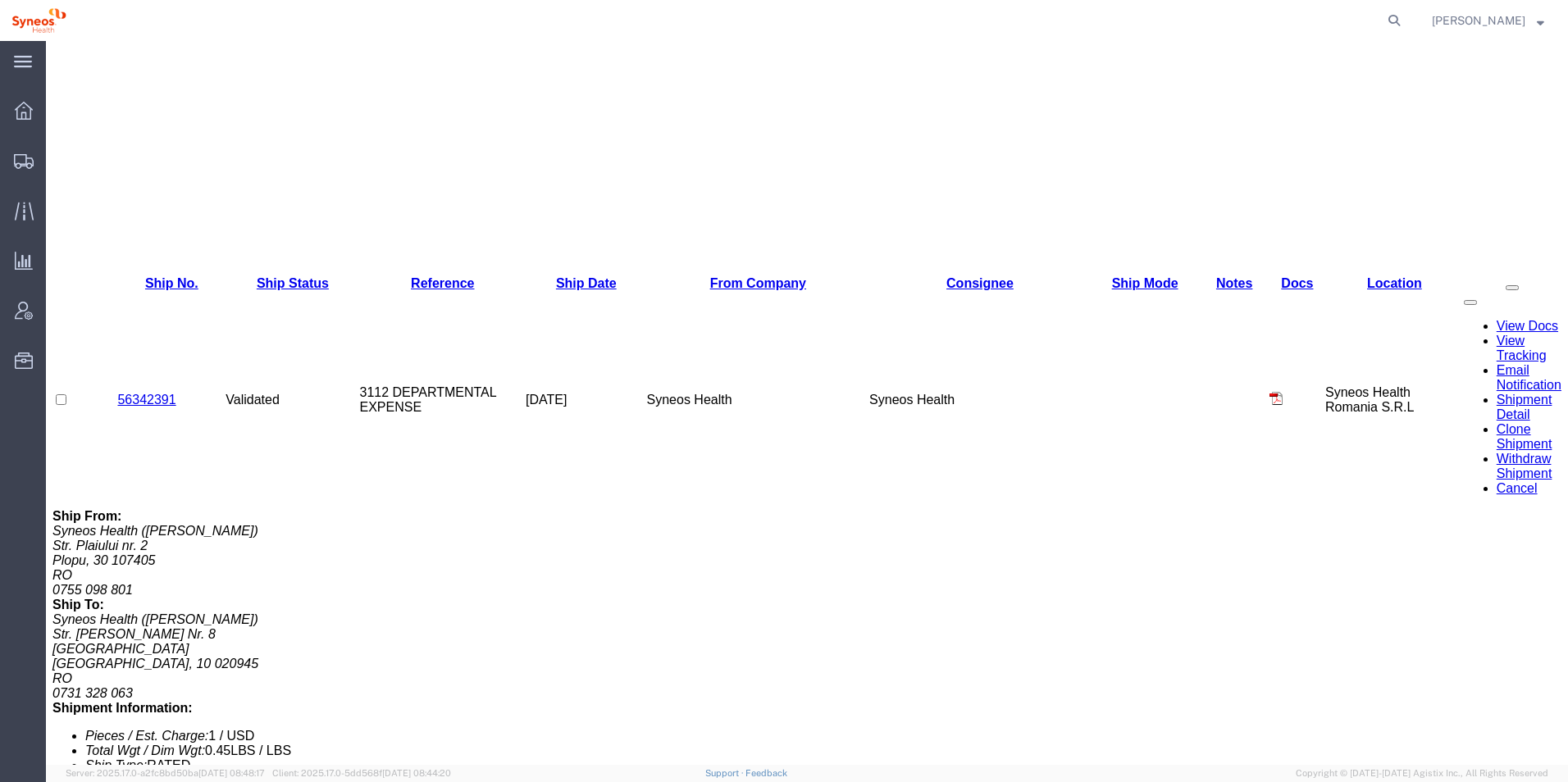
scroll to position [612, 0]
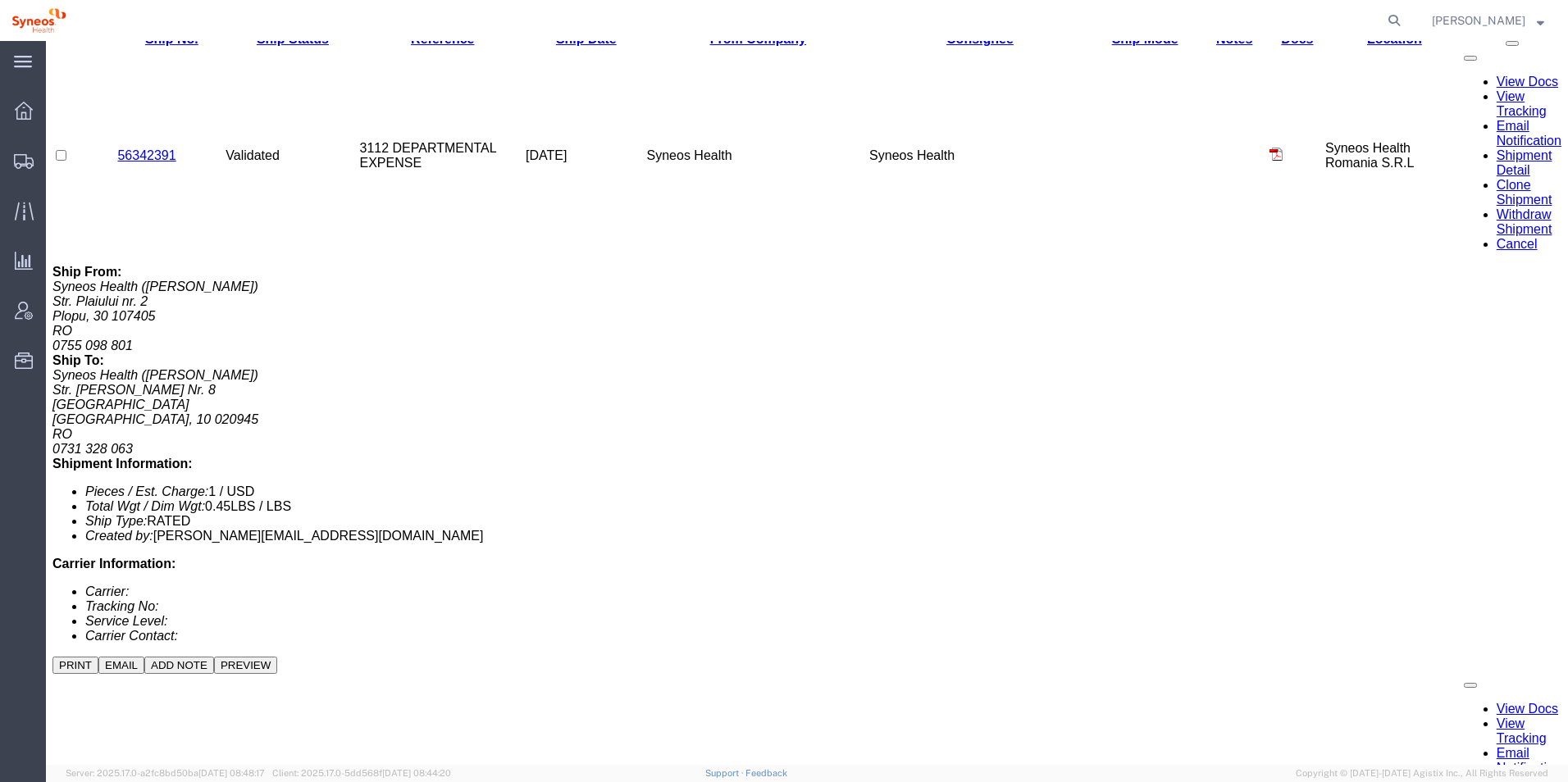
scroll to position [828, 0]
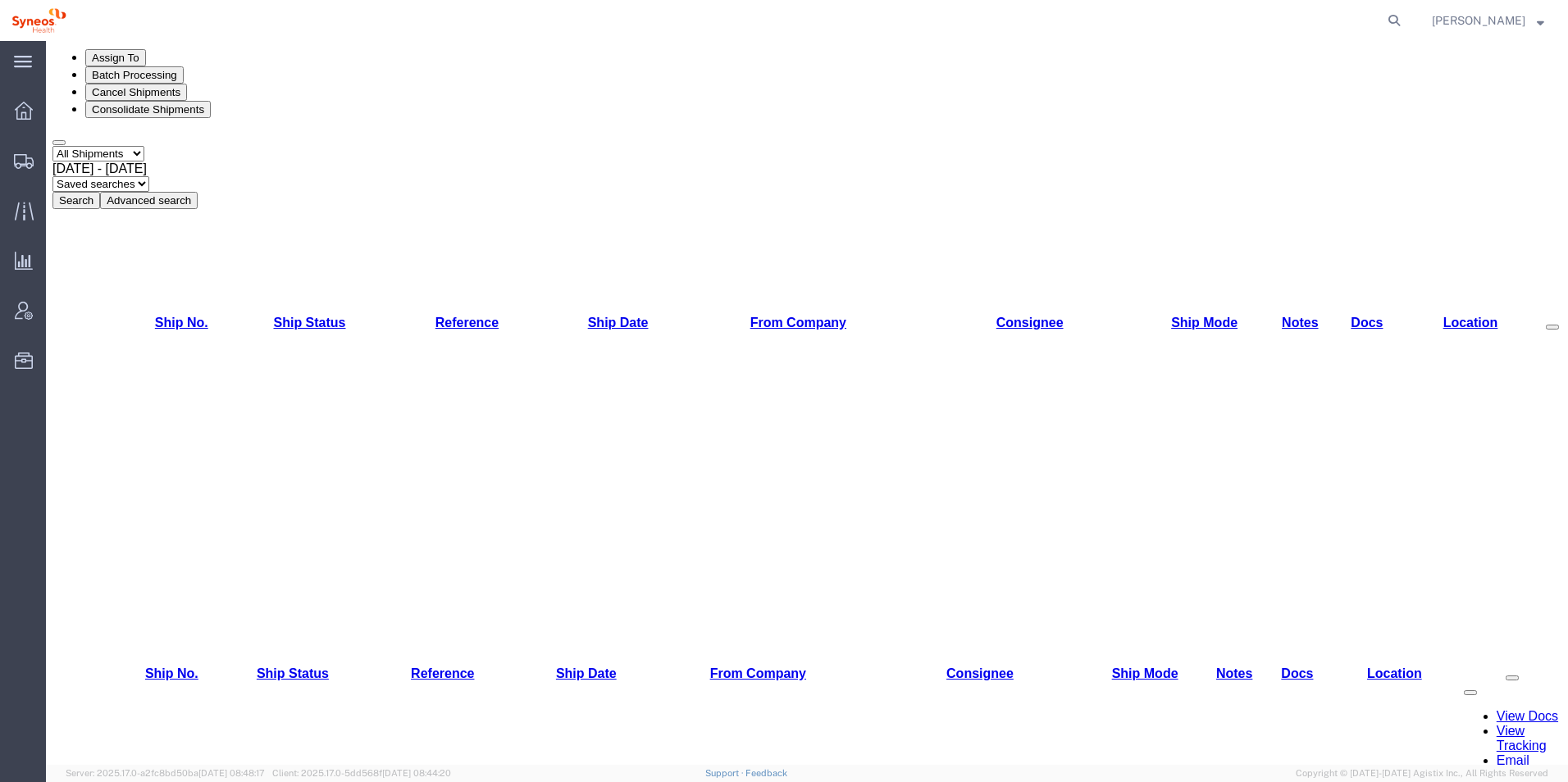
scroll to position [0, 0]
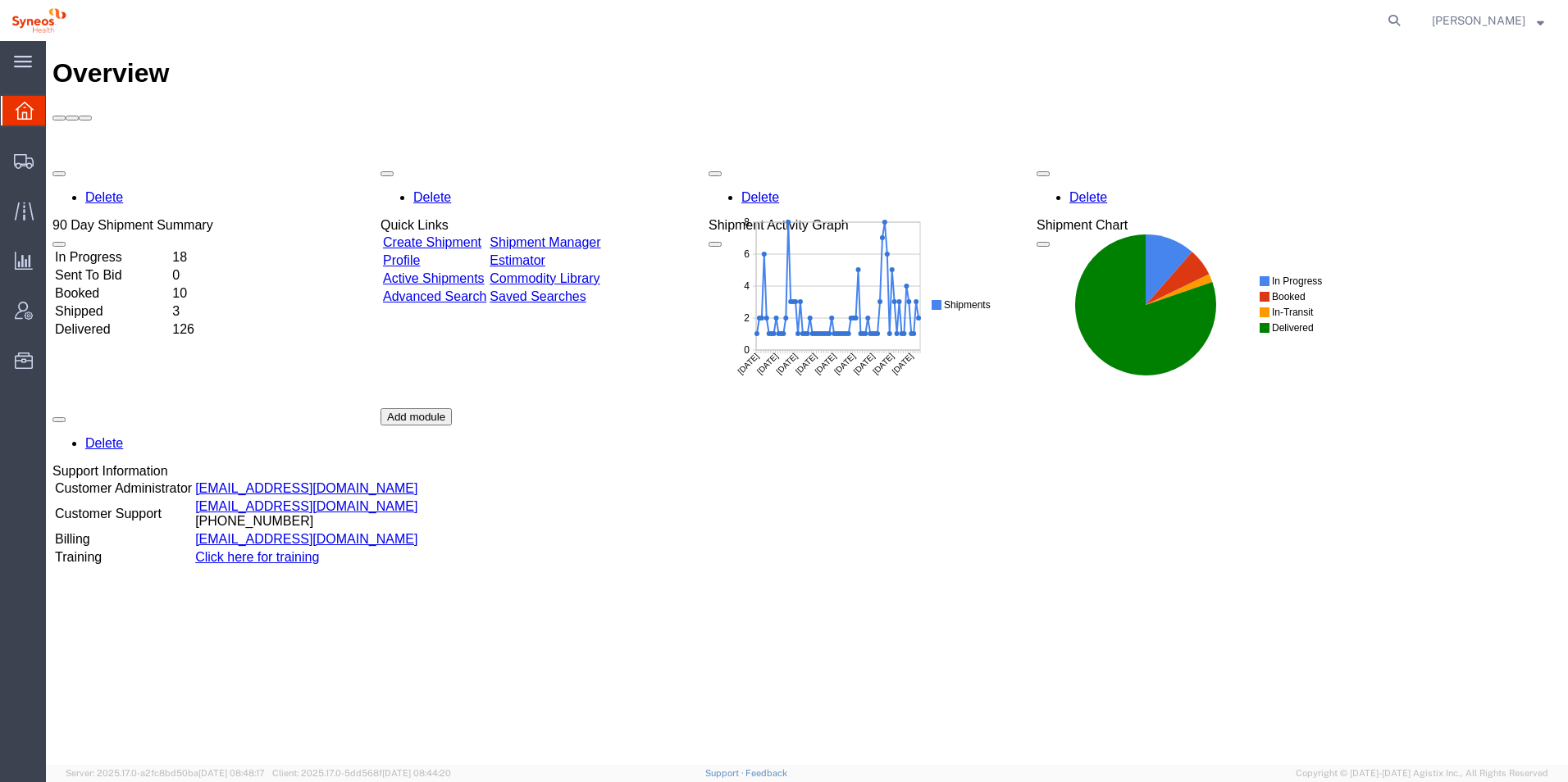
click at [170, 285] on td "Booked" at bounding box center [112, 293] width 115 height 16
